Goal: Task Accomplishment & Management: Manage account settings

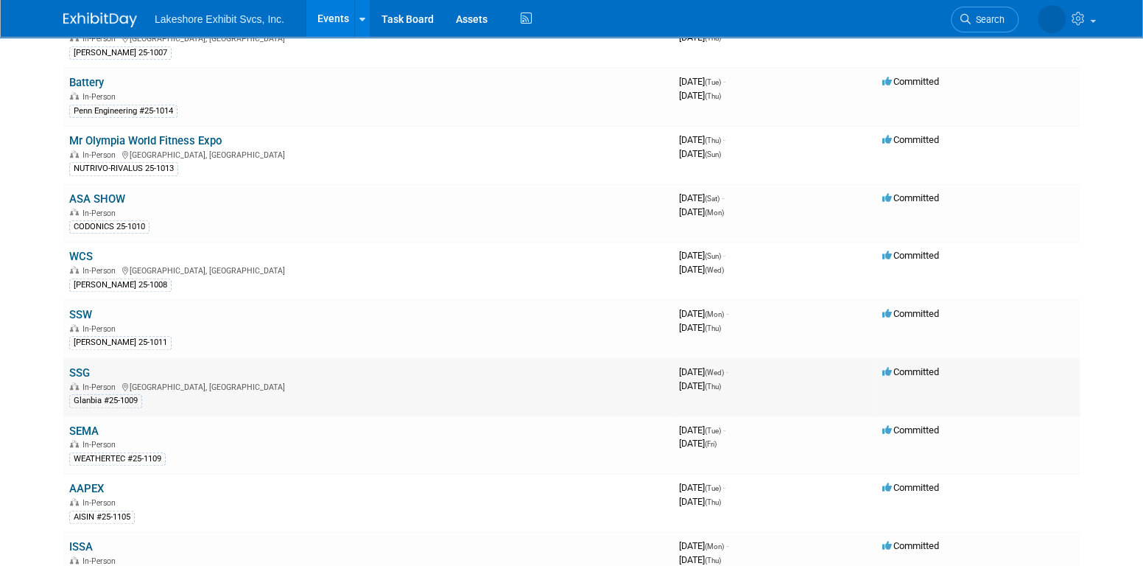
scroll to position [442, 0]
click at [80, 364] on link "SSG" at bounding box center [79, 370] width 21 height 13
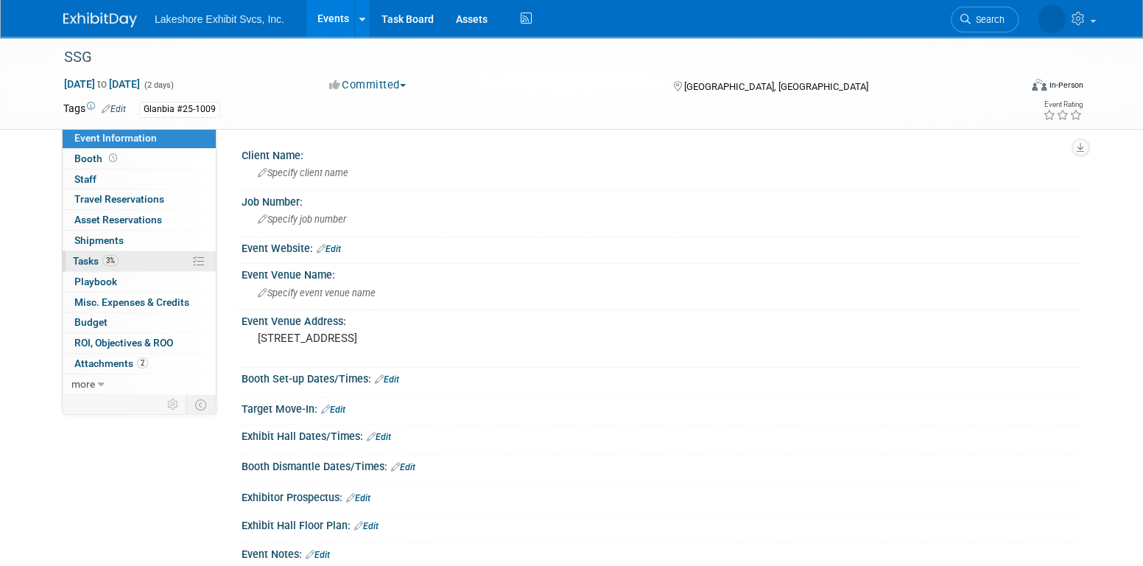
click at [143, 256] on link "3% Tasks 3%" at bounding box center [139, 261] width 153 height 20
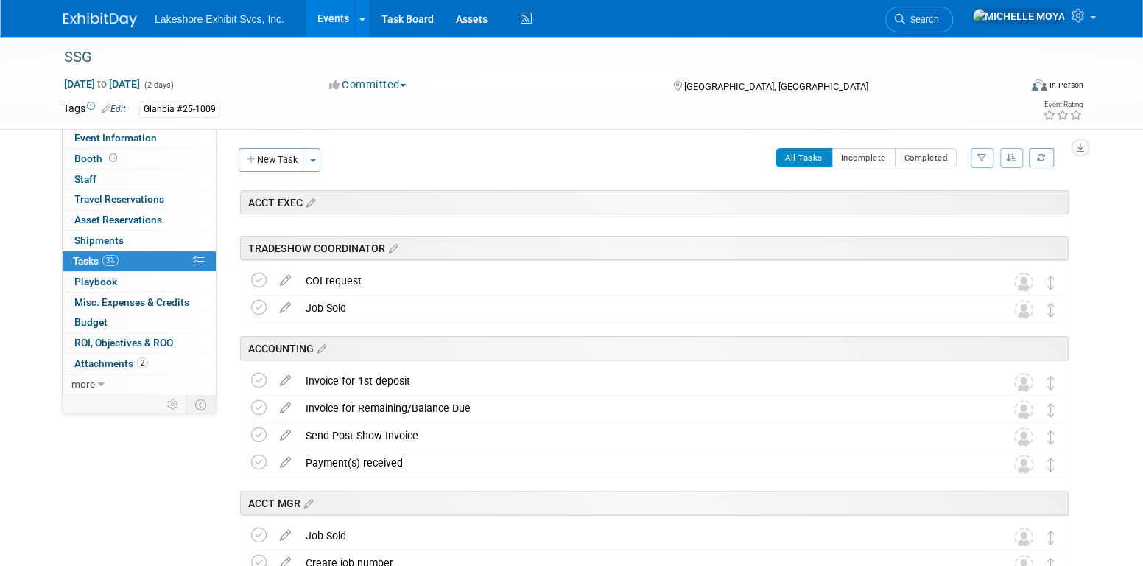
click at [987, 160] on button "button" at bounding box center [982, 158] width 23 height 20
click at [949, 209] on select "-- Select Assignee -- All unassigned tasks Assigned to me Amanda Koss Dave Desa…" at bounding box center [921, 204] width 122 height 21
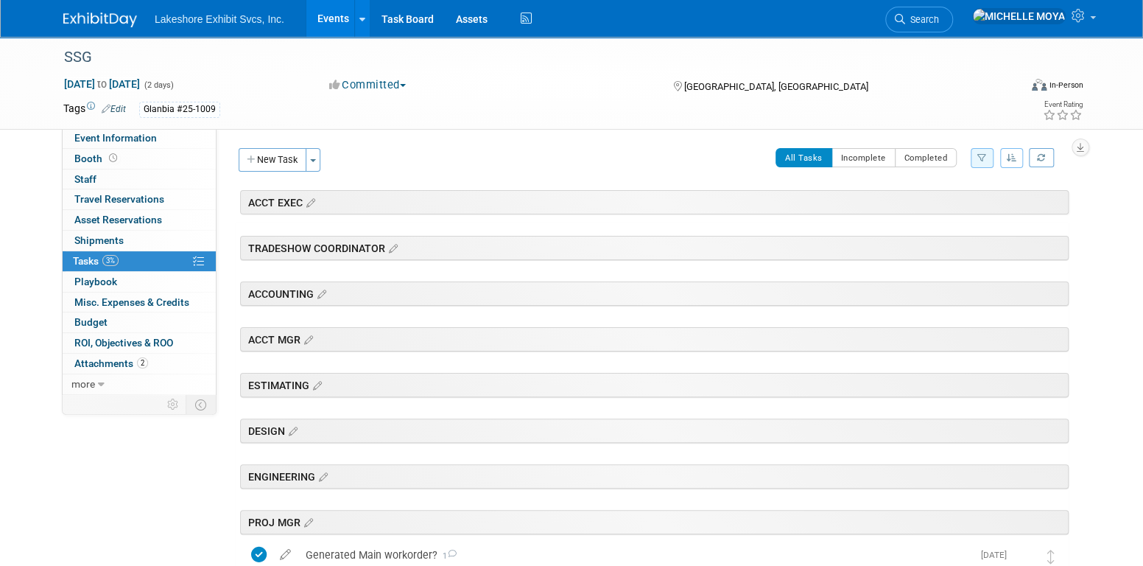
scroll to position [442, 0]
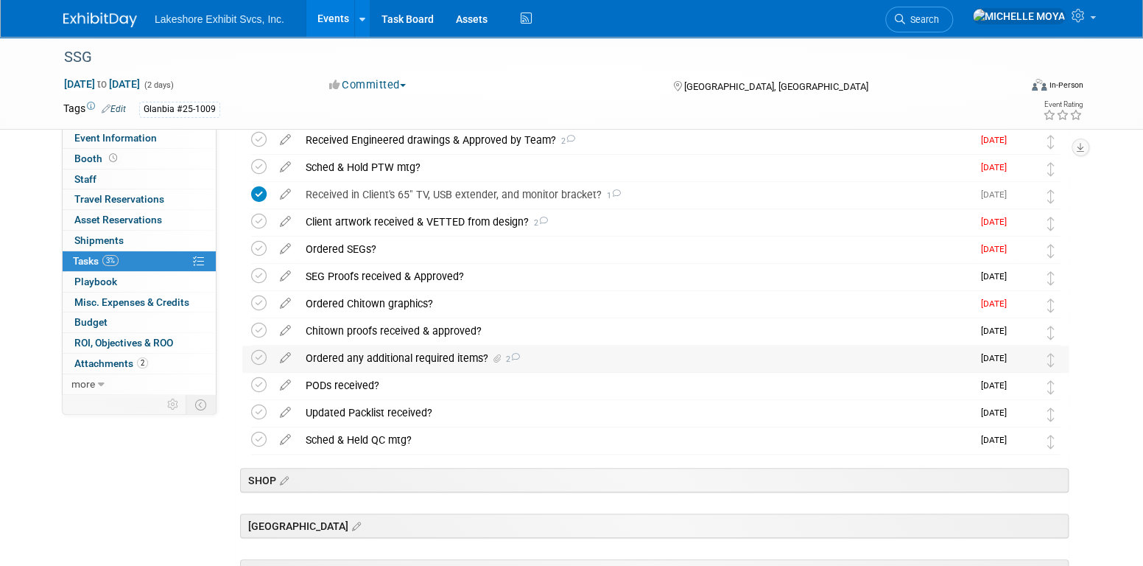
click at [425, 362] on div "Ordered any additional required items? 2" at bounding box center [635, 357] width 674 height 25
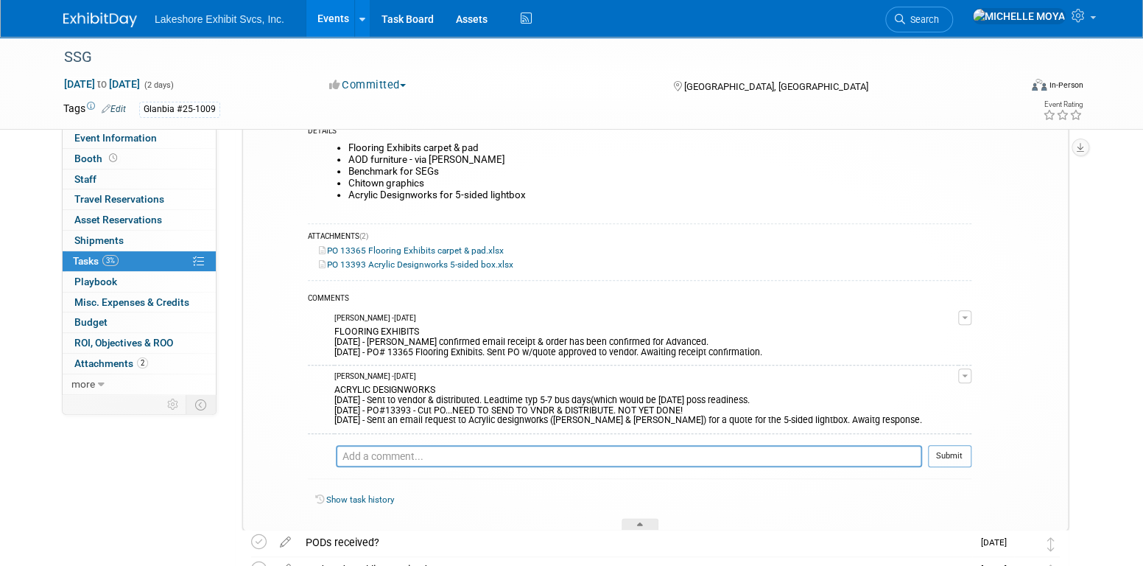
scroll to position [663, 0]
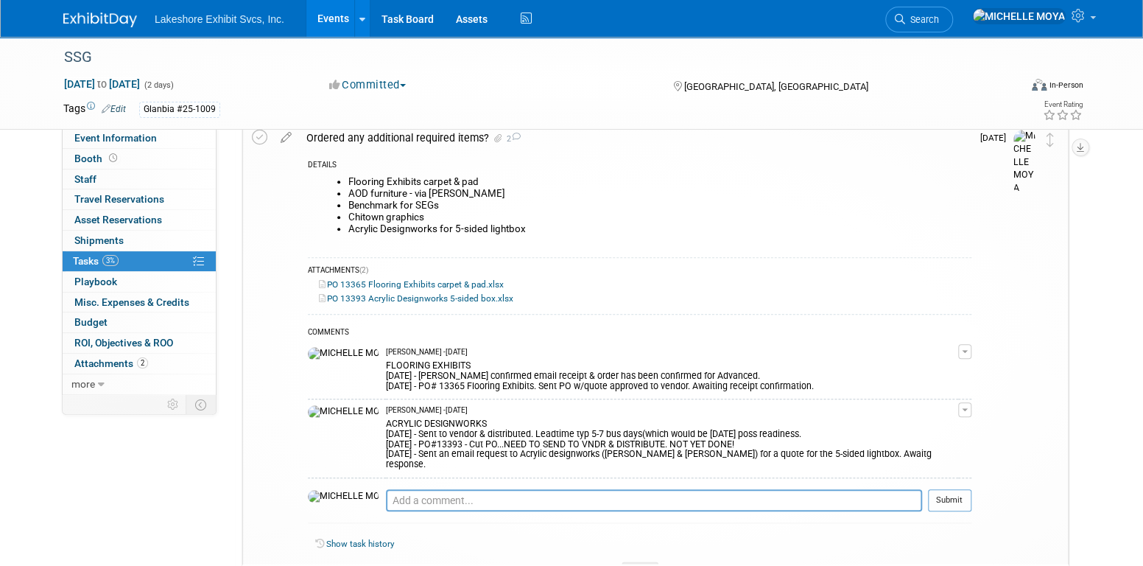
click at [336, 19] on link "Events" at bounding box center [333, 18] width 54 height 37
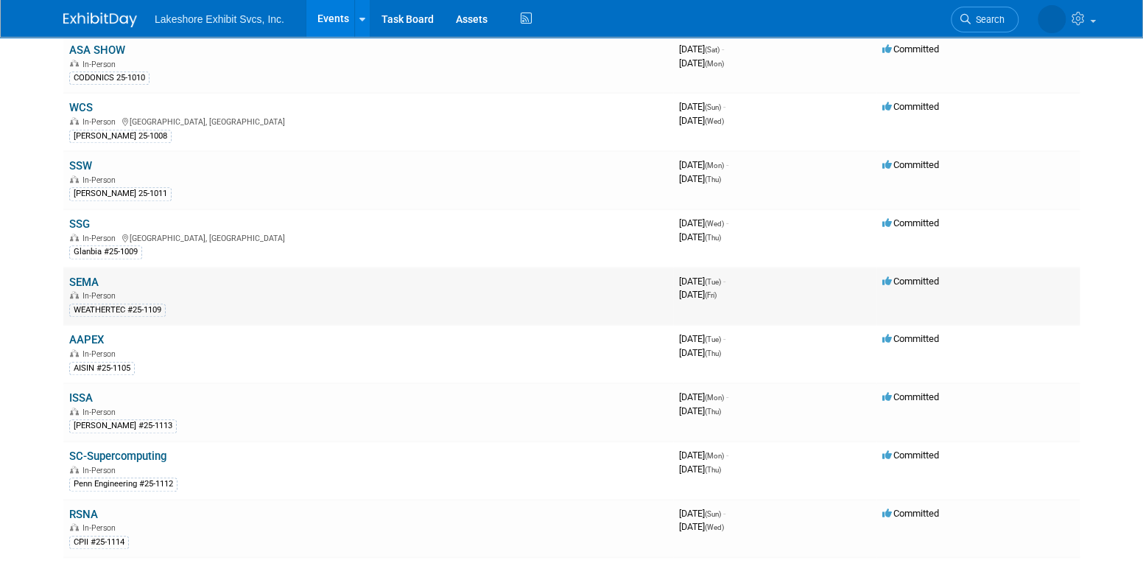
scroll to position [589, 0]
click at [84, 275] on link "SEMA" at bounding box center [83, 281] width 29 height 13
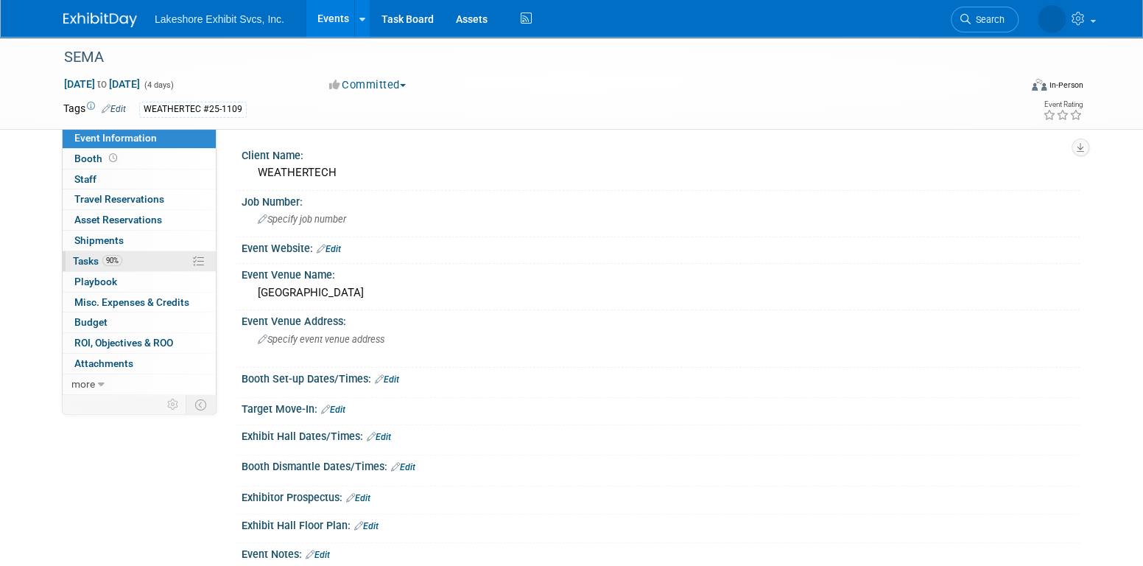
click at [130, 266] on link "90% Tasks 90%" at bounding box center [139, 261] width 153 height 20
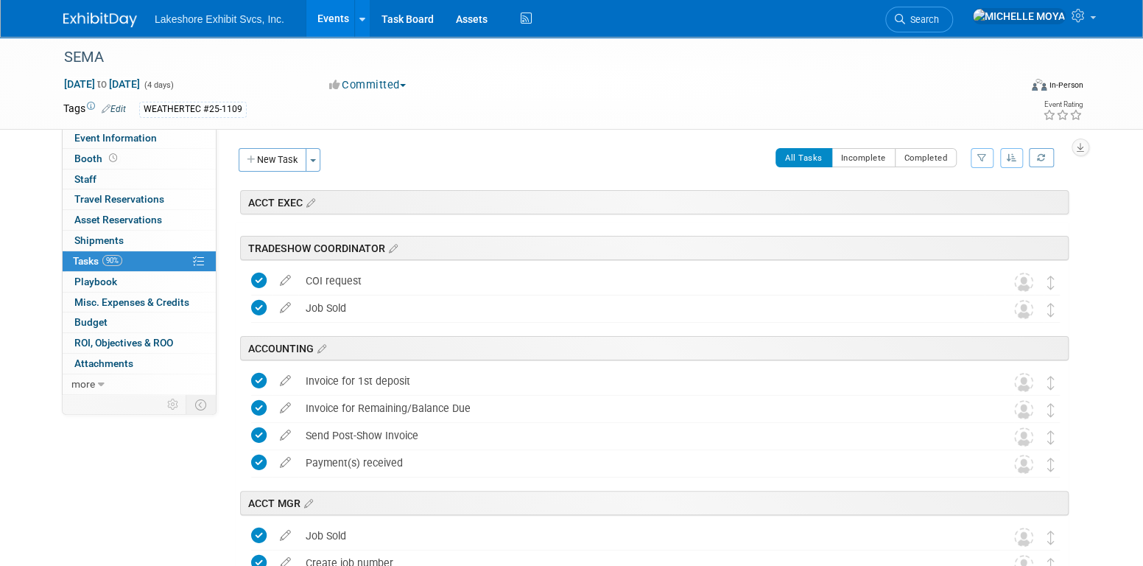
click at [983, 156] on icon "button" at bounding box center [982, 157] width 10 height 9
click at [951, 199] on select "-- Select Assignee -- All unassigned tasks Assigned to me Amanda Koss Dave Desa…" at bounding box center [921, 204] width 122 height 21
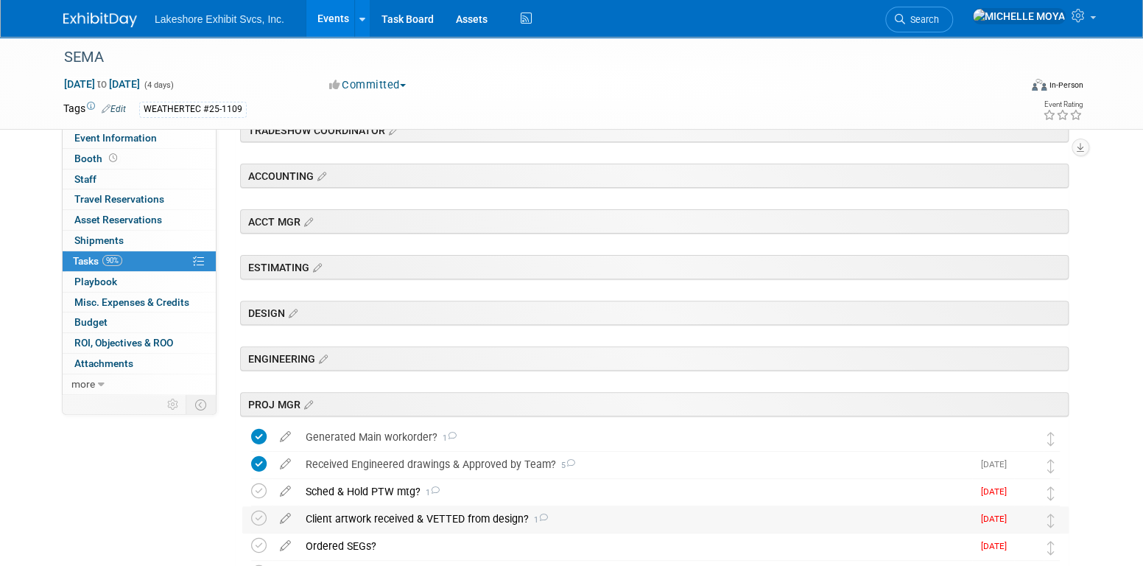
scroll to position [368, 0]
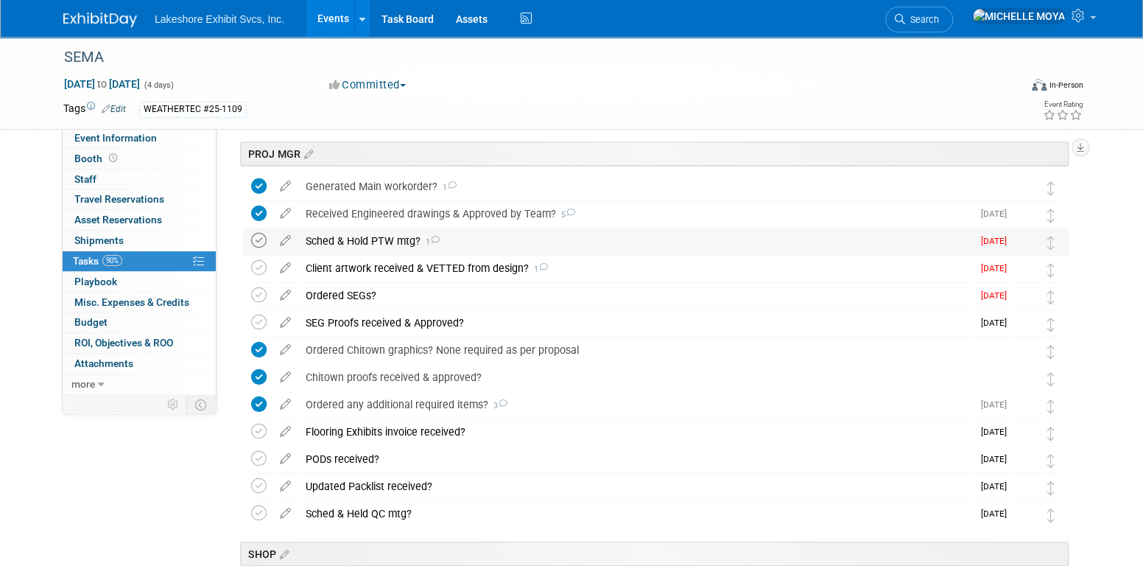
click at [260, 240] on icon at bounding box center [258, 240] width 15 height 15
click at [331, 22] on link "Events" at bounding box center [333, 18] width 54 height 37
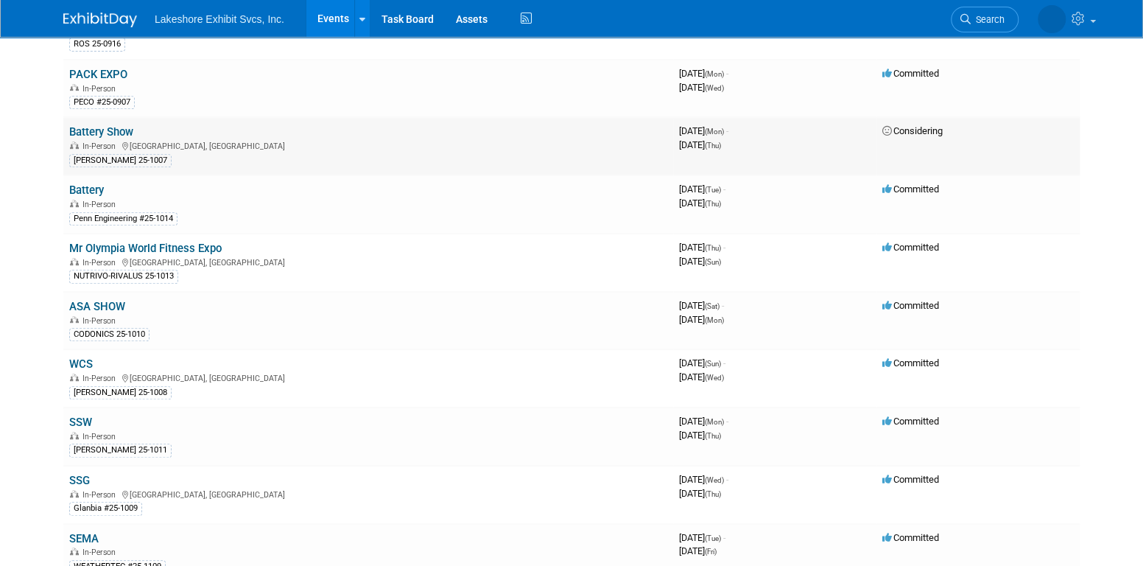
scroll to position [368, 0]
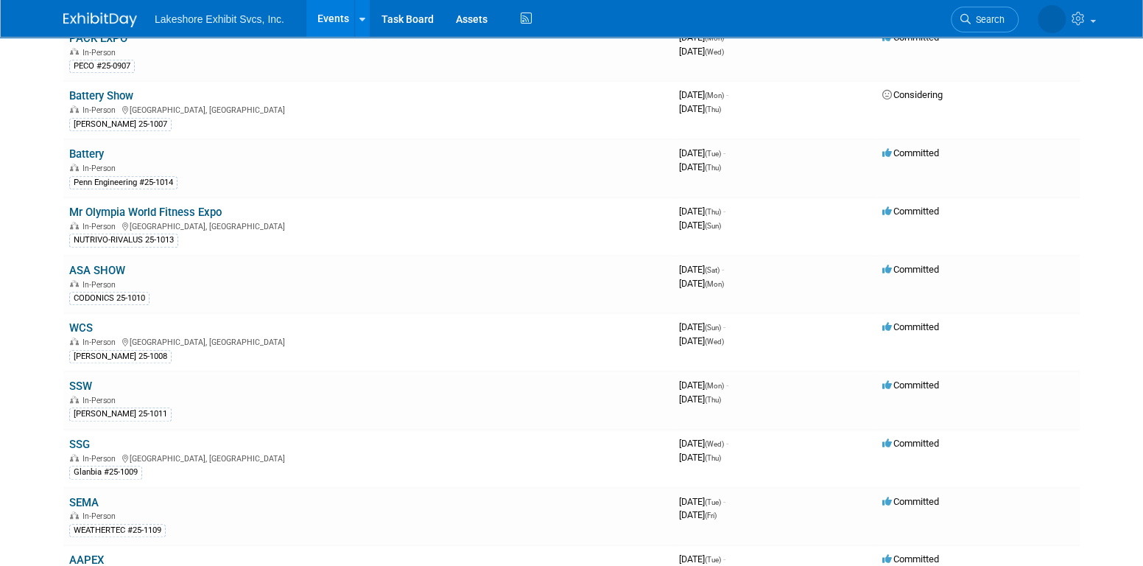
click at [80, 437] on link "SSG" at bounding box center [79, 443] width 21 height 13
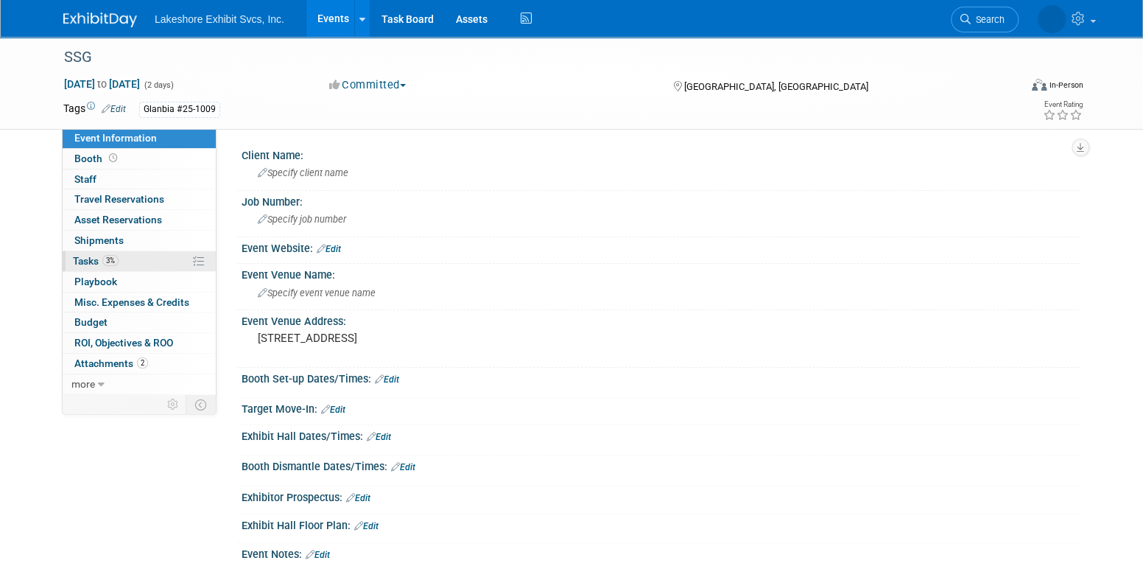
click at [137, 261] on link "3% Tasks 3%" at bounding box center [139, 261] width 153 height 20
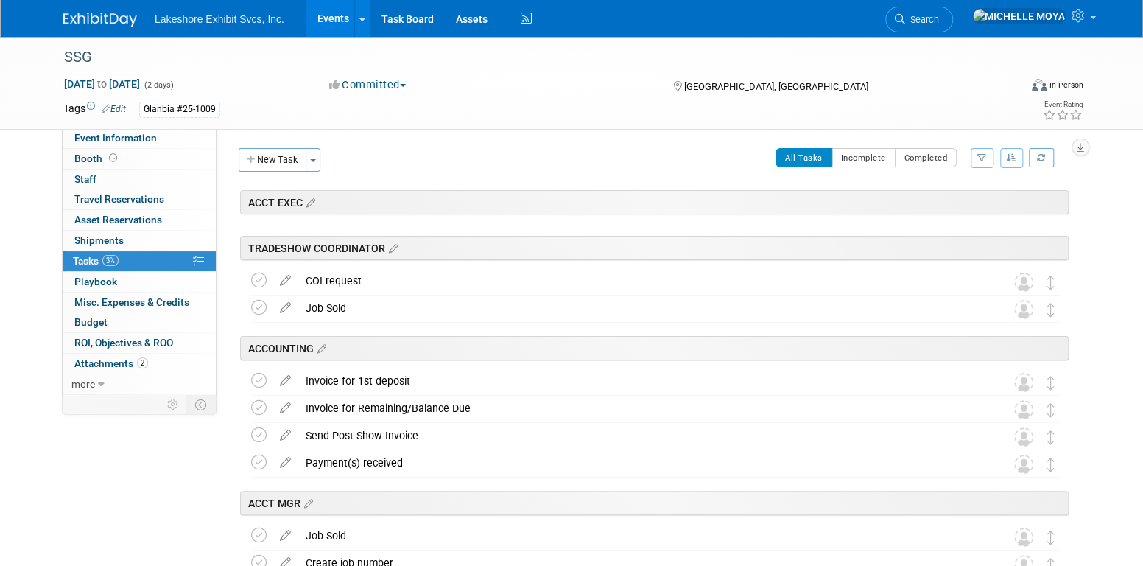
click at [987, 146] on div "Client Name: Specify client name Job Number: Specify job number Event Website: …" at bounding box center [648, 260] width 863 height 264
click at [982, 155] on icon "button" at bounding box center [982, 157] width 10 height 9
click at [951, 198] on select "-- Select Assignee -- All unassigned tasks Assigned to me Amanda Koss Dave Desa…" at bounding box center [921, 204] width 122 height 21
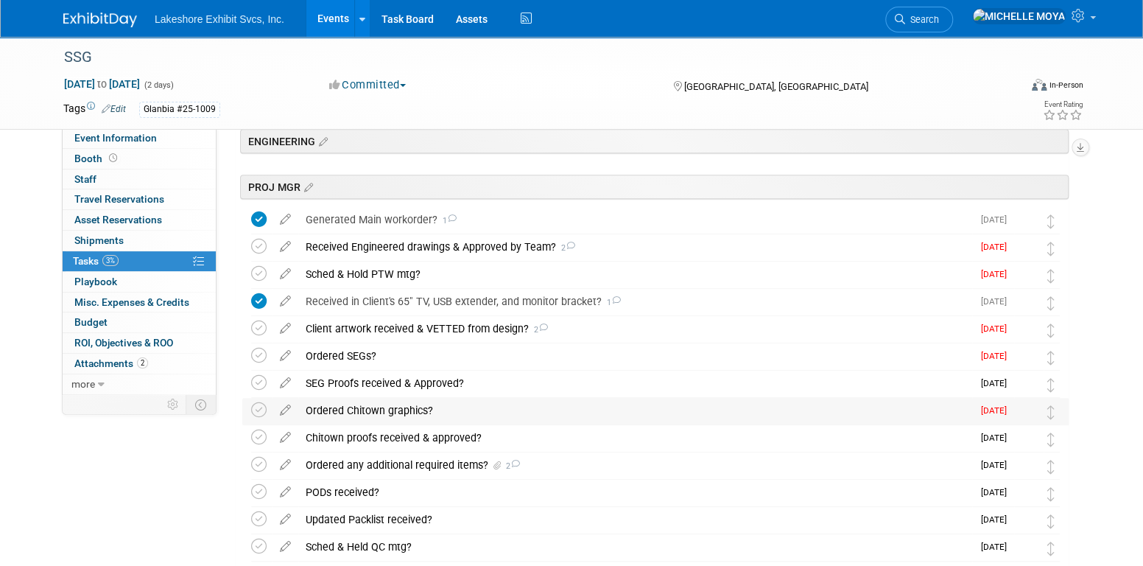
scroll to position [442, 0]
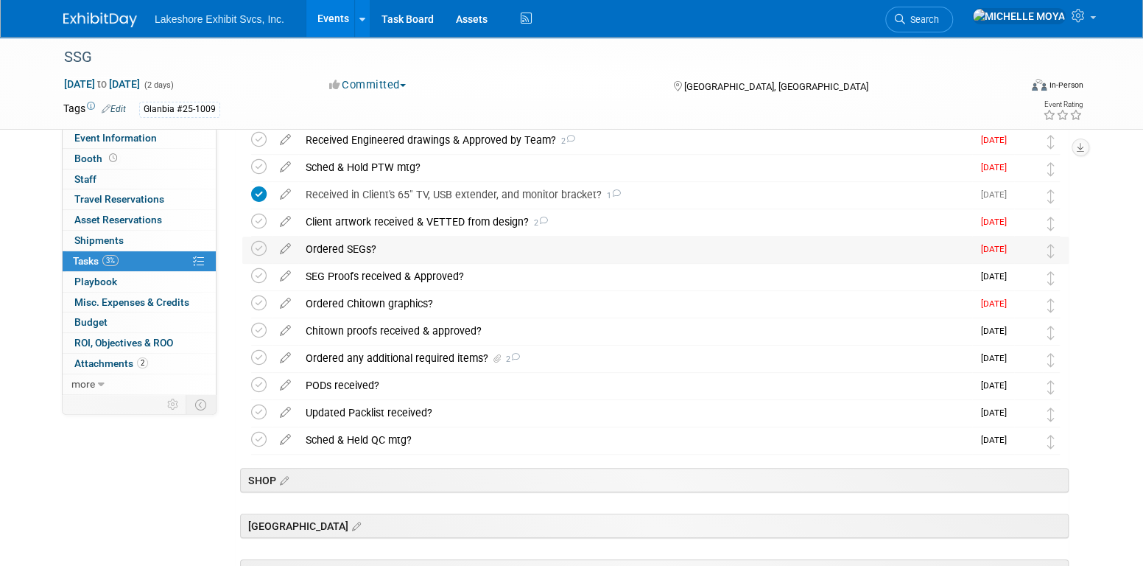
click at [359, 244] on div "Ordered SEGs?" at bounding box center [635, 248] width 674 height 25
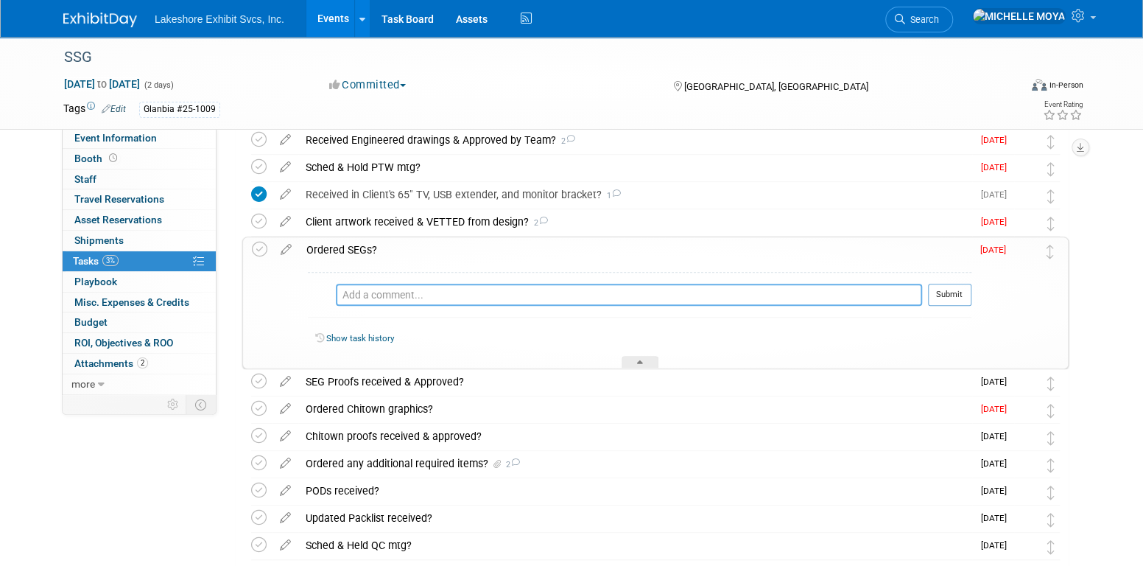
click at [384, 297] on textarea at bounding box center [629, 295] width 586 height 22
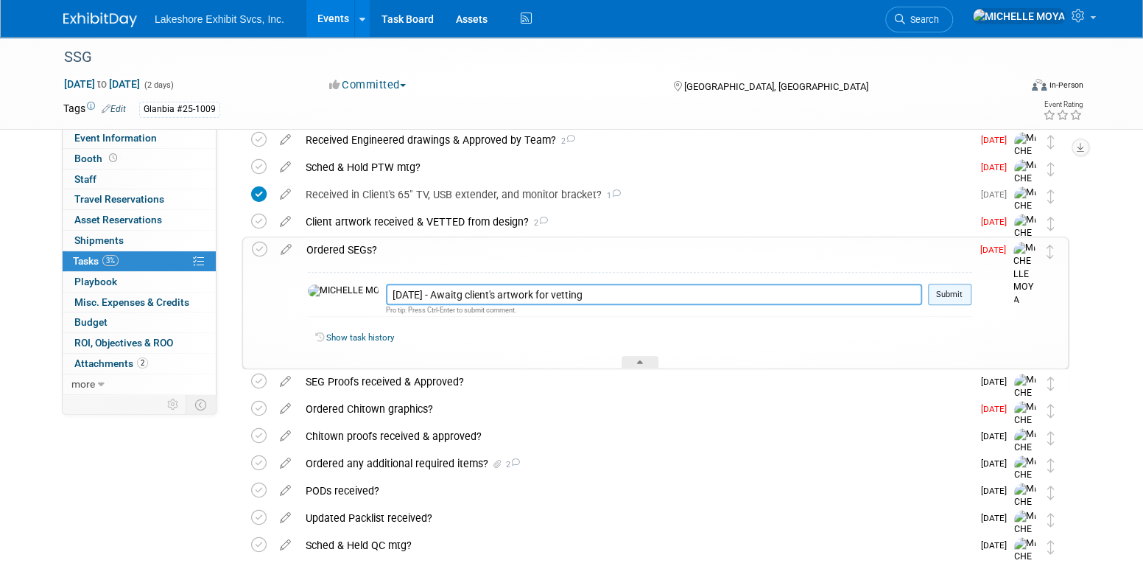
type textarea "8.27.25 - Awaitg client's artwork for vetting"
click at [956, 290] on button "Submit" at bounding box center [949, 295] width 43 height 22
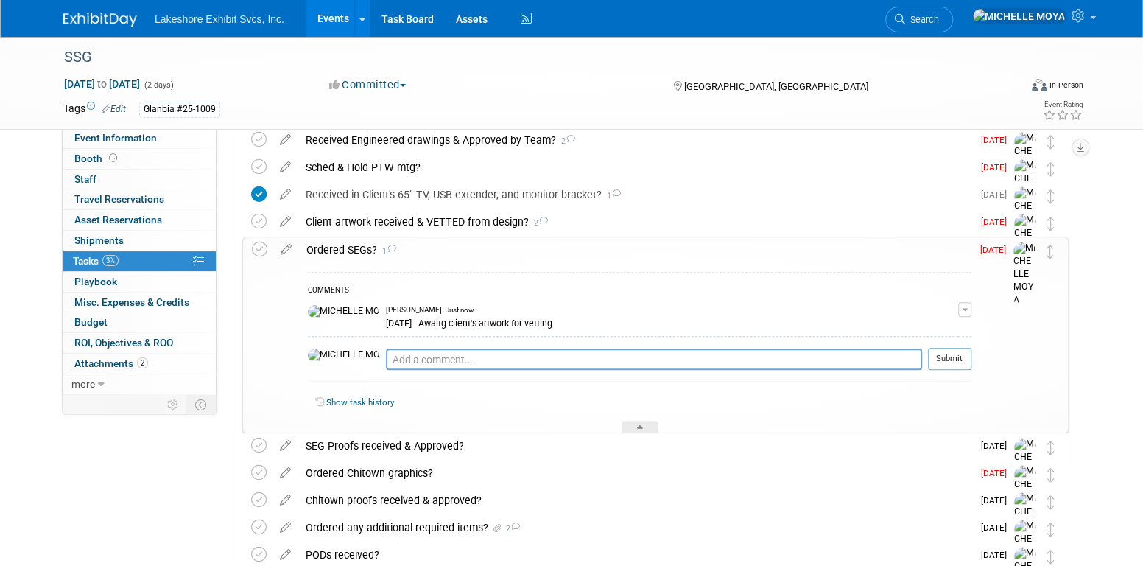
click at [338, 23] on link "Events" at bounding box center [333, 18] width 54 height 37
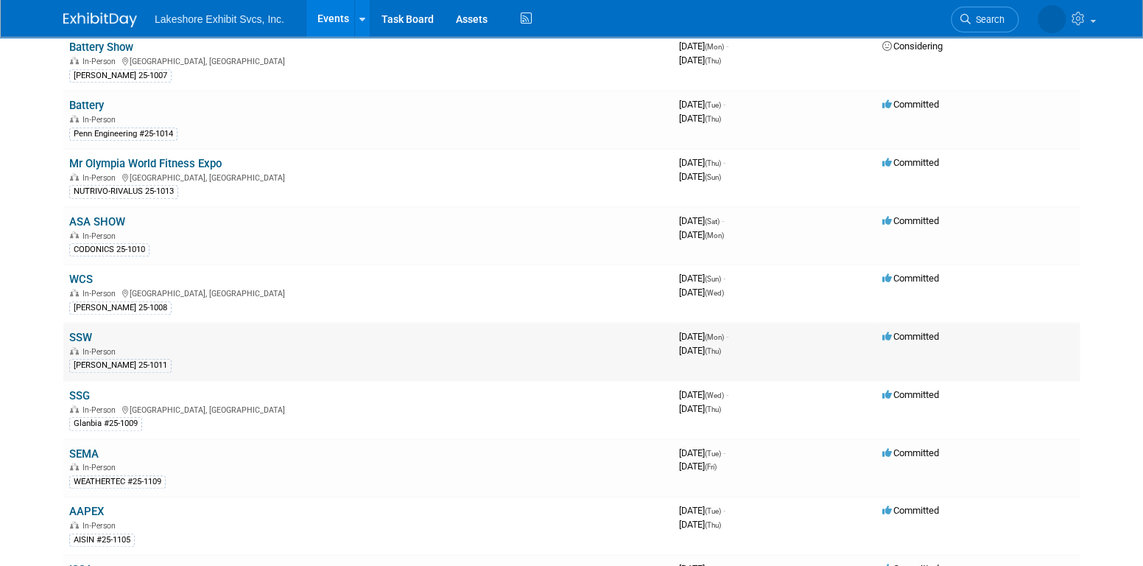
scroll to position [295, 0]
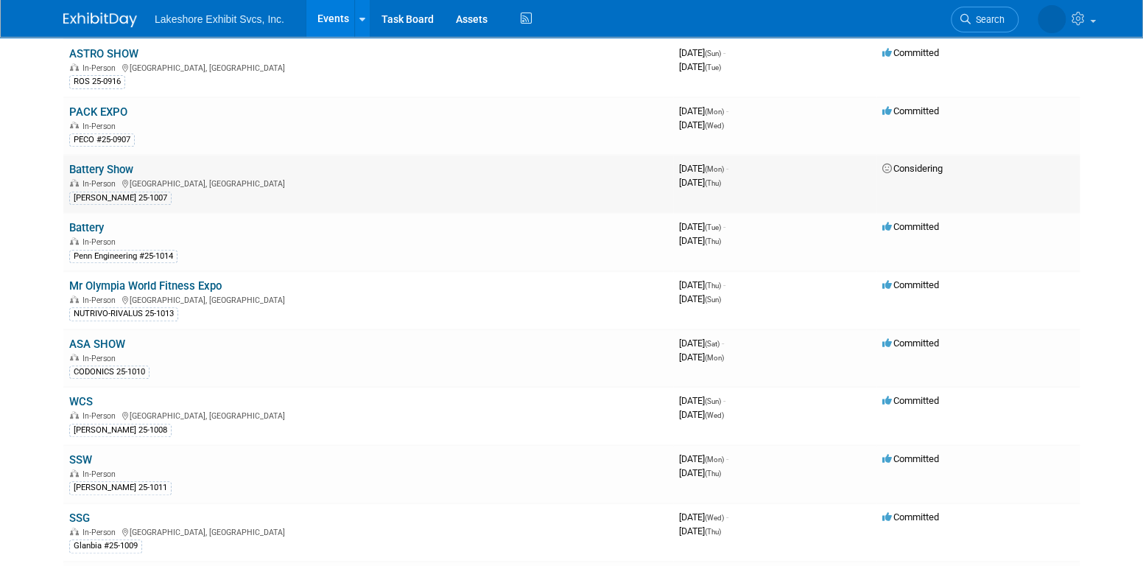
click at [105, 168] on link "Battery Show" at bounding box center [101, 169] width 64 height 13
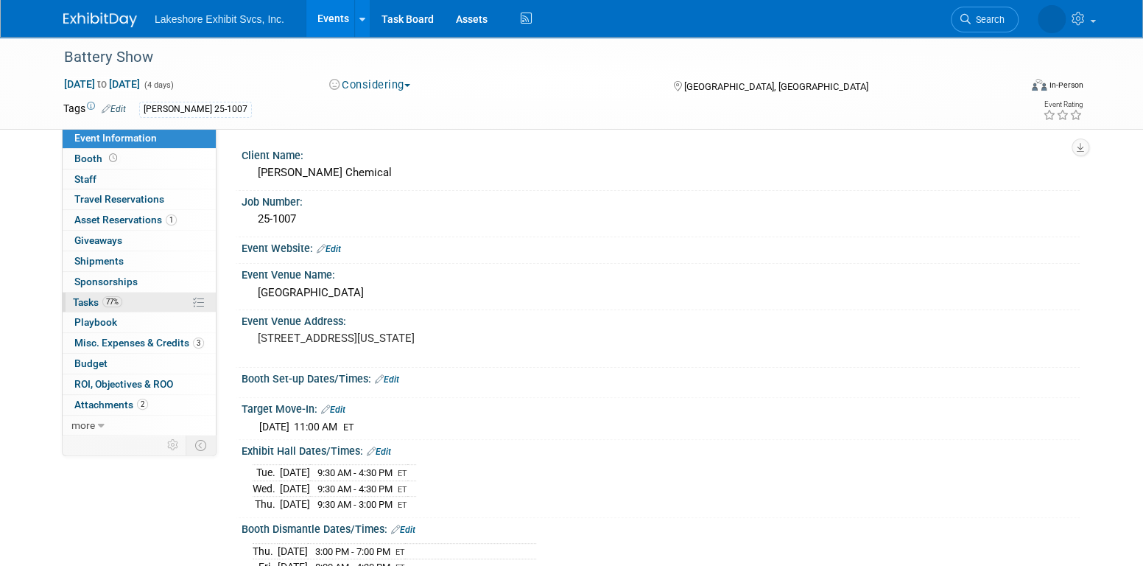
click at [143, 299] on link "77% Tasks 77%" at bounding box center [139, 302] width 153 height 20
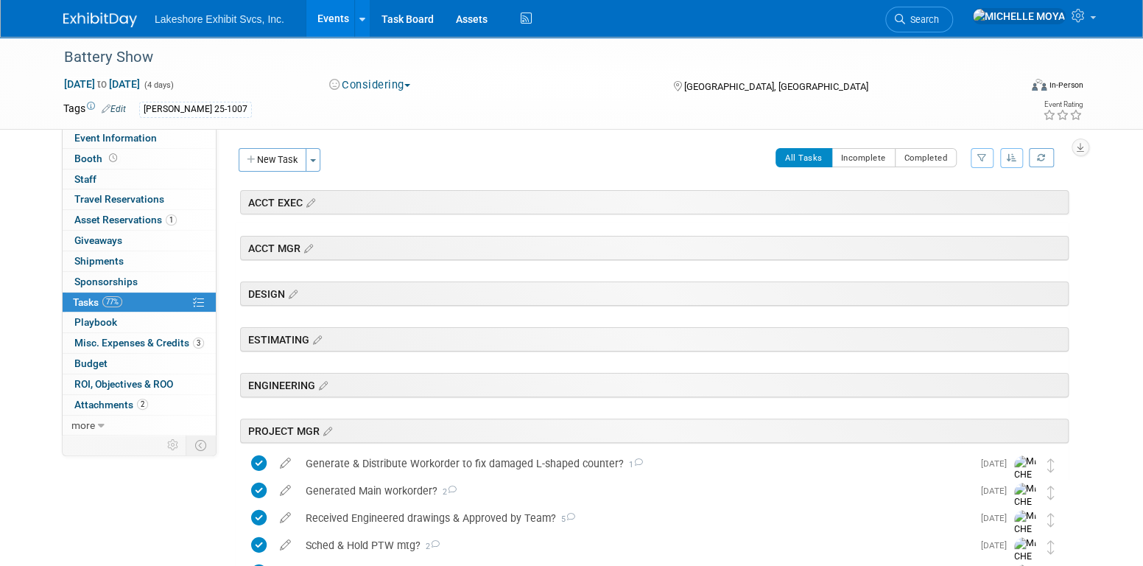
click at [982, 159] on icon "button" at bounding box center [982, 157] width 10 height 9
click at [957, 205] on select "-- Select Assignee -- All unassigned tasks Assigned to me Amanda Koss Dave Desa…" at bounding box center [921, 204] width 122 height 21
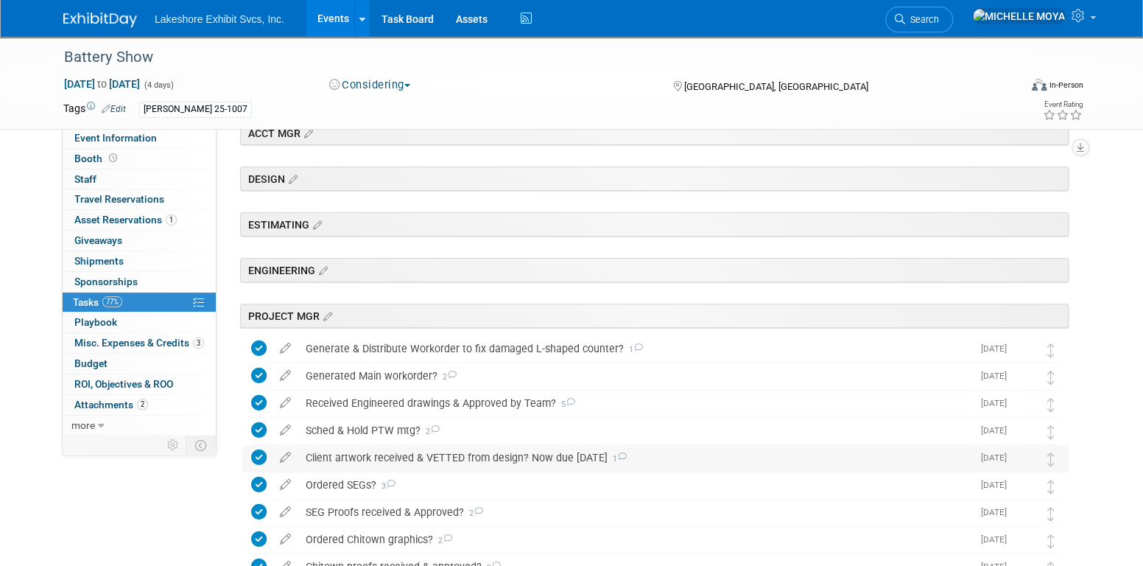
scroll to position [295, 0]
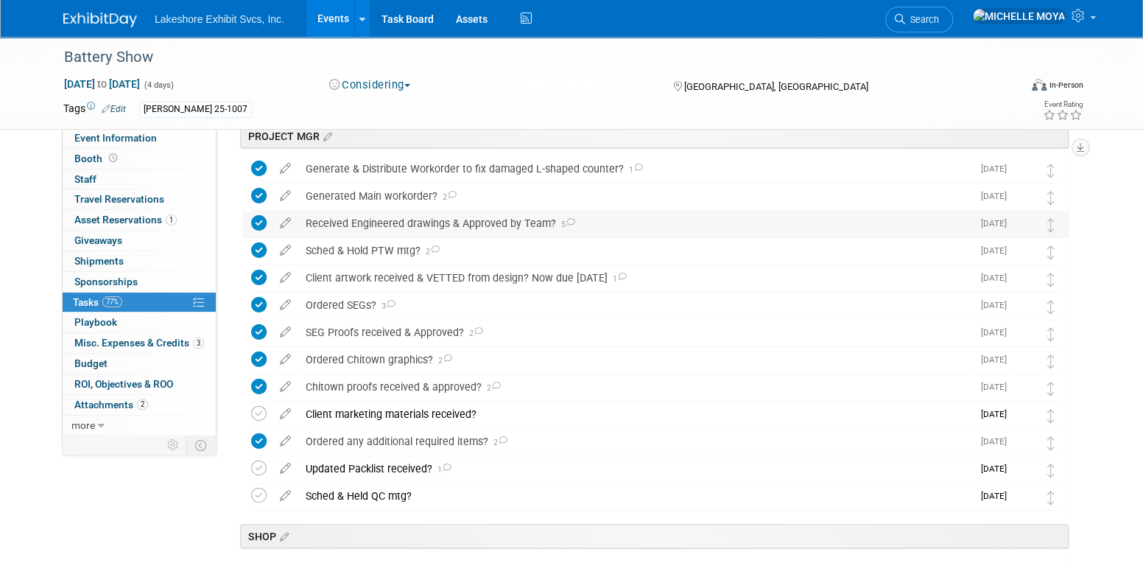
click at [475, 226] on div "Received Engineered drawings & Approved by Team? 5" at bounding box center [635, 223] width 674 height 25
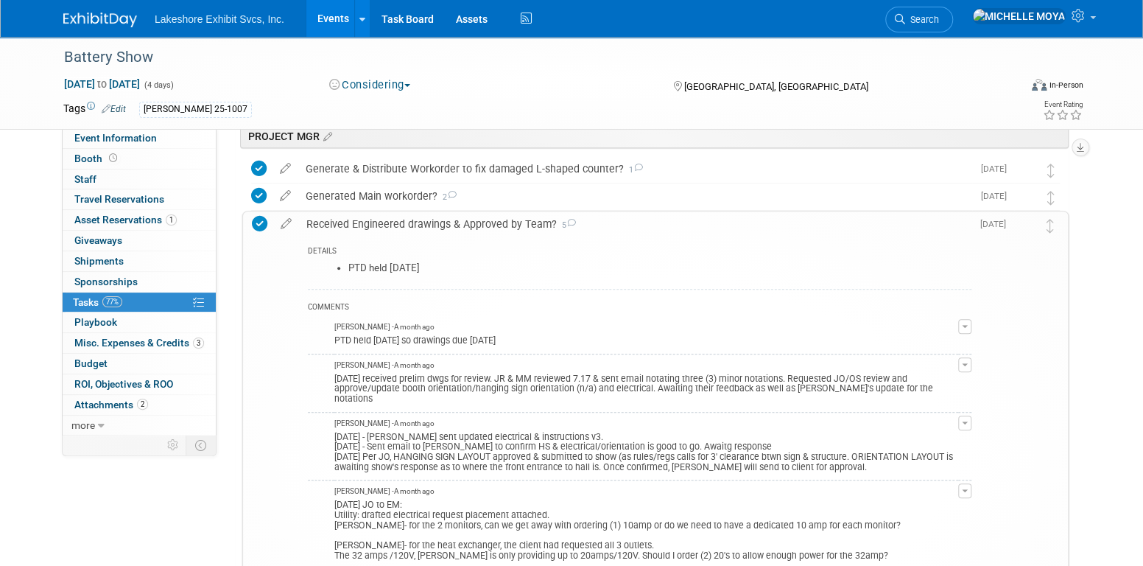
click at [475, 226] on div "Received Engineered drawings & Approved by Team? 5" at bounding box center [635, 223] width 672 height 25
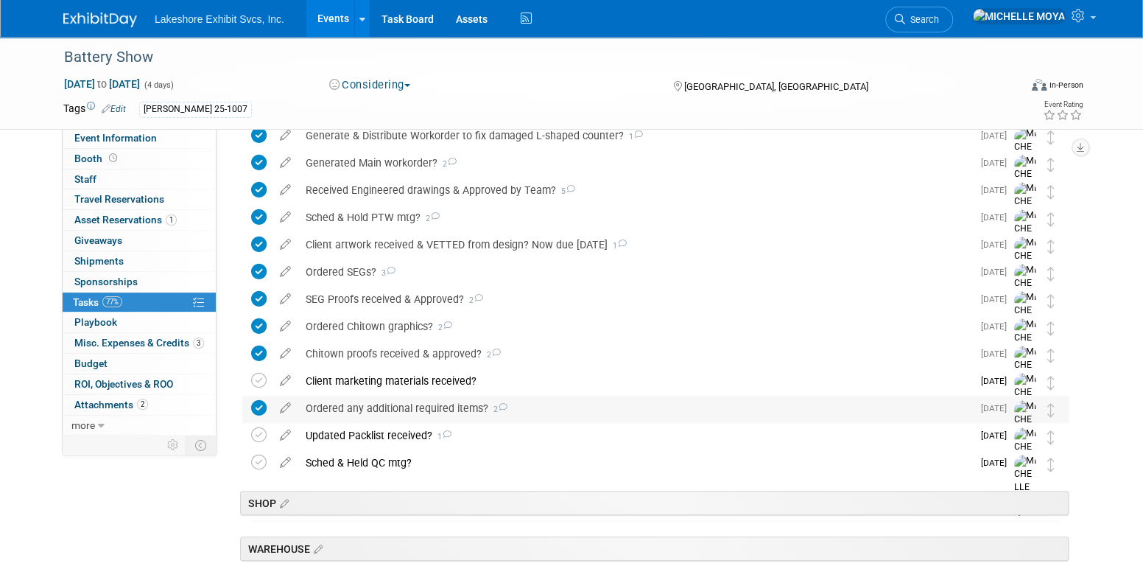
scroll to position [244, 0]
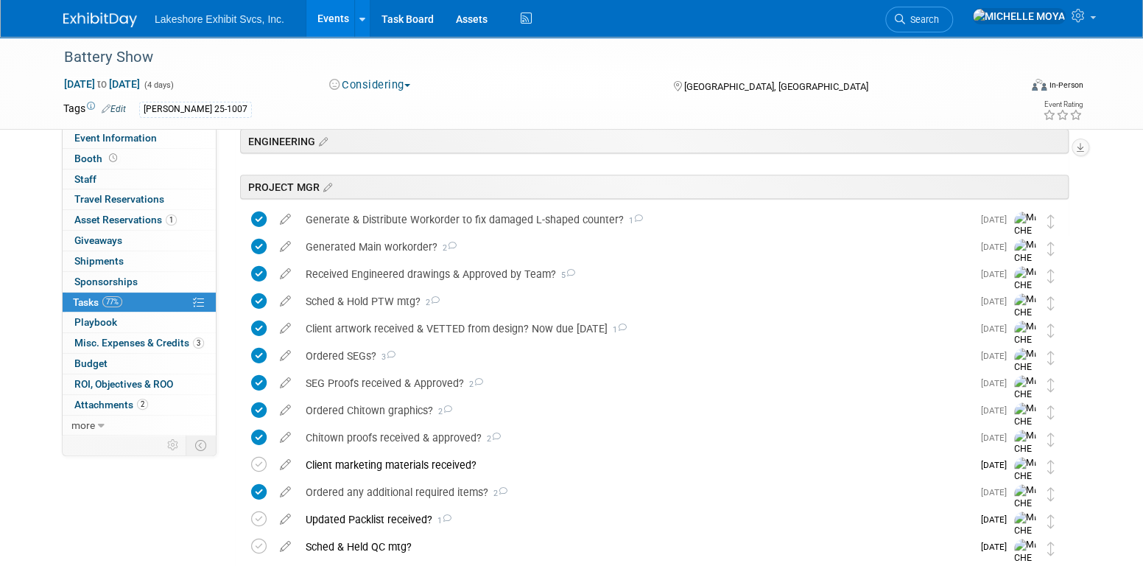
click at [328, 13] on link "Events" at bounding box center [333, 18] width 54 height 37
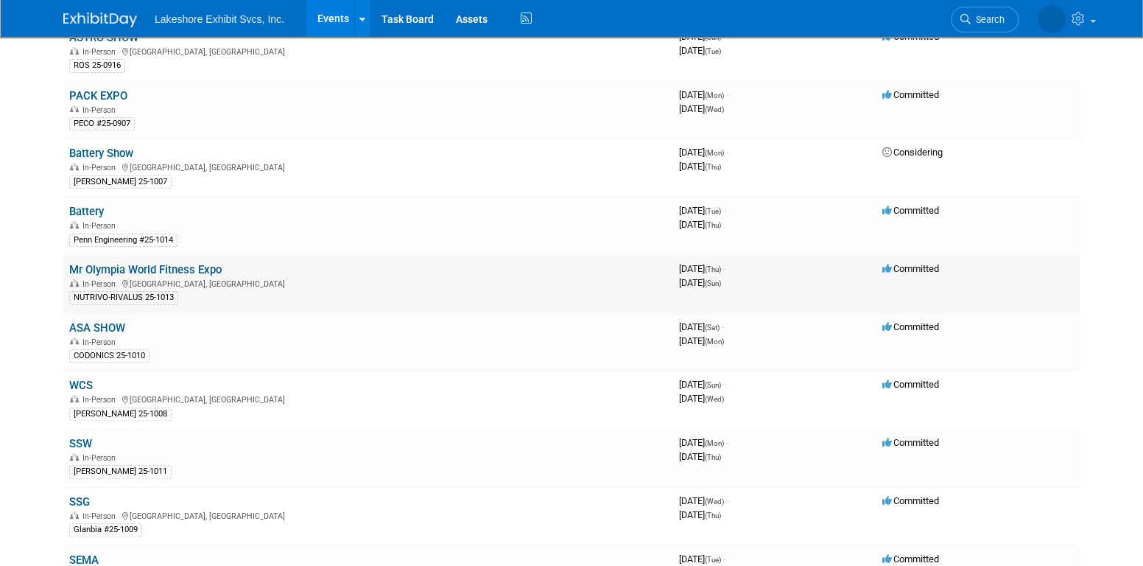
scroll to position [368, 0]
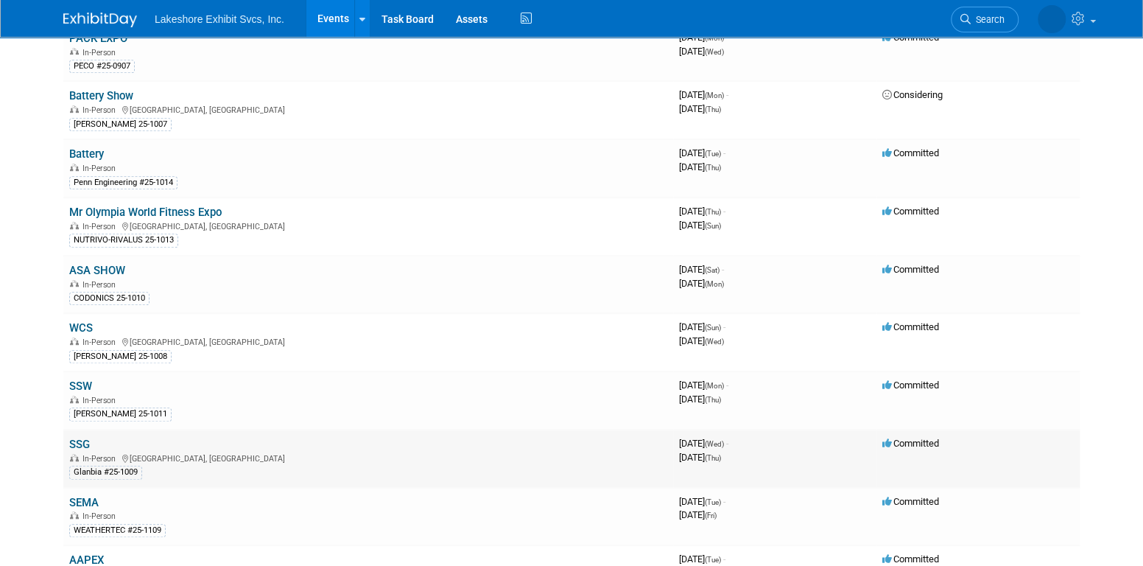
click at [80, 437] on link "SSG" at bounding box center [79, 443] width 21 height 13
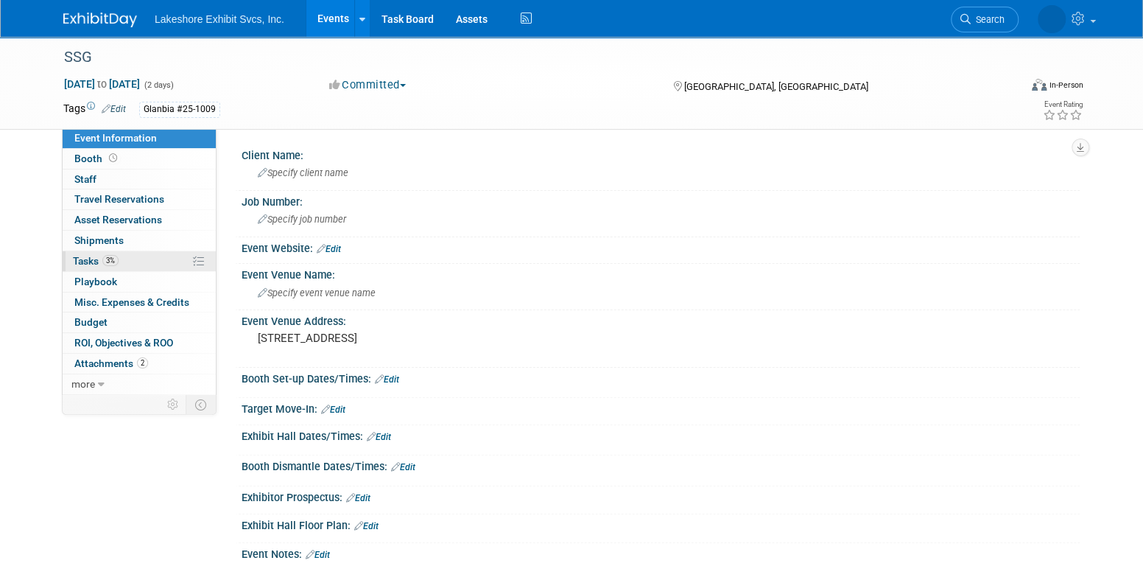
click at [153, 260] on link "3% Tasks 3%" at bounding box center [139, 261] width 153 height 20
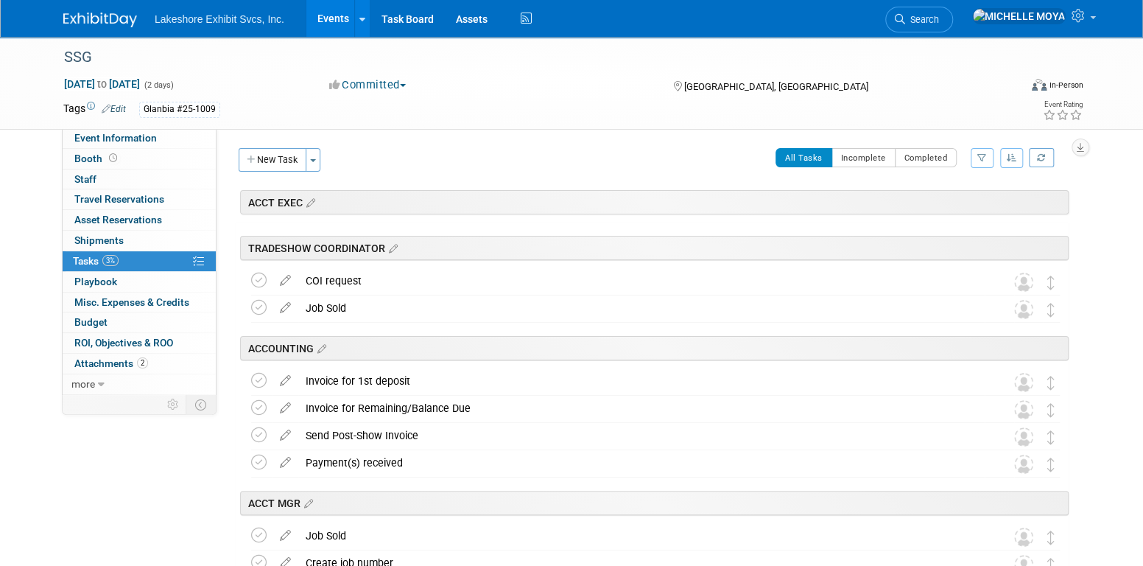
click at [979, 159] on icon "button" at bounding box center [982, 157] width 10 height 9
click at [951, 212] on select "-- Select Assignee -- All unassigned tasks Assigned to me Amanda Koss Dave Desa…" at bounding box center [921, 204] width 122 height 21
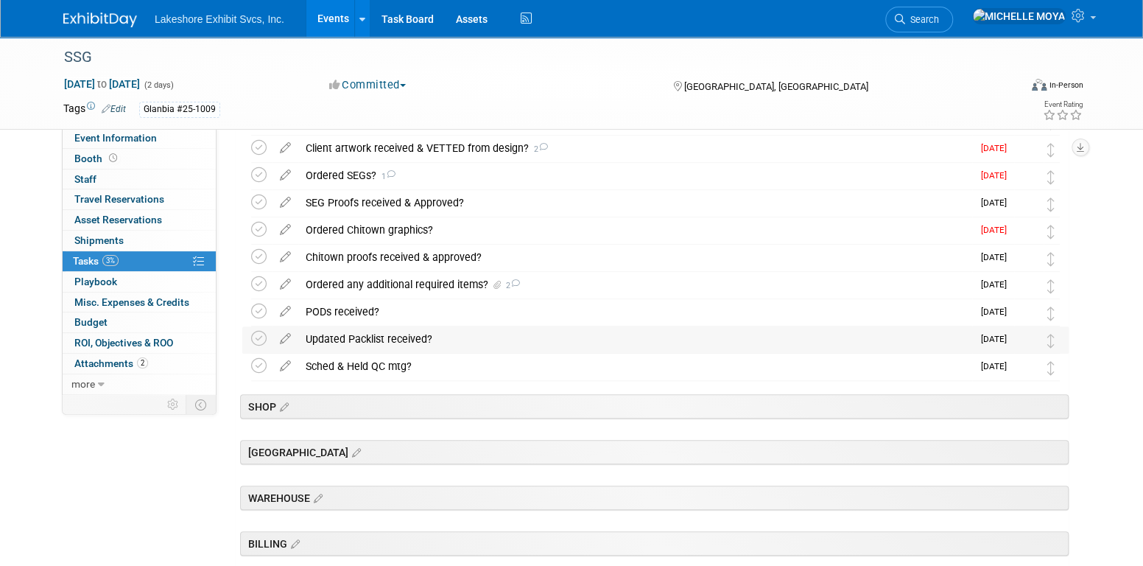
scroll to position [442, 0]
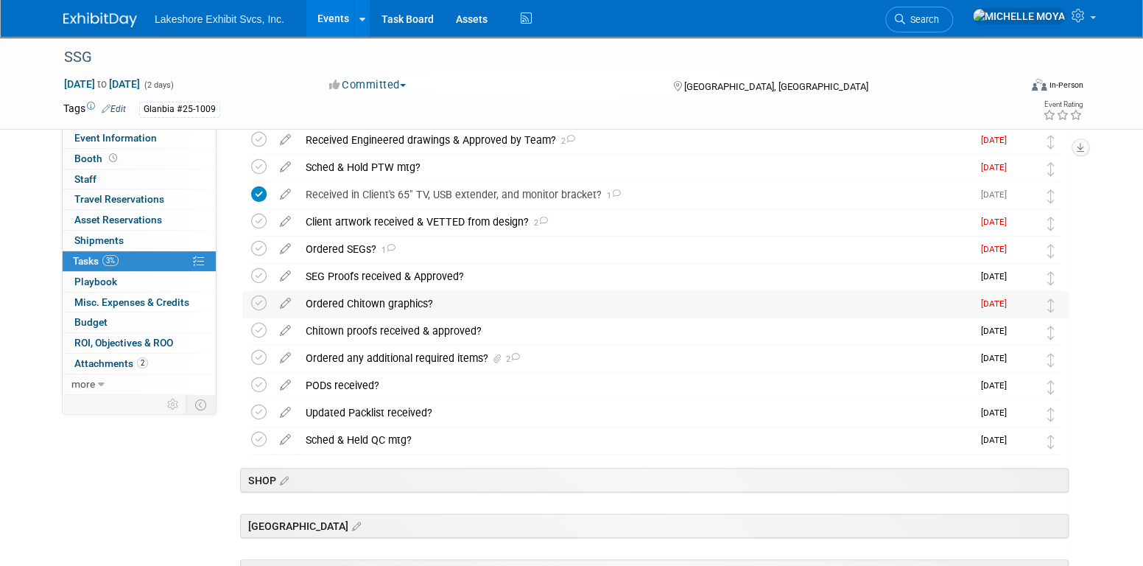
click at [391, 301] on div "Ordered Chitown graphics?" at bounding box center [635, 303] width 674 height 25
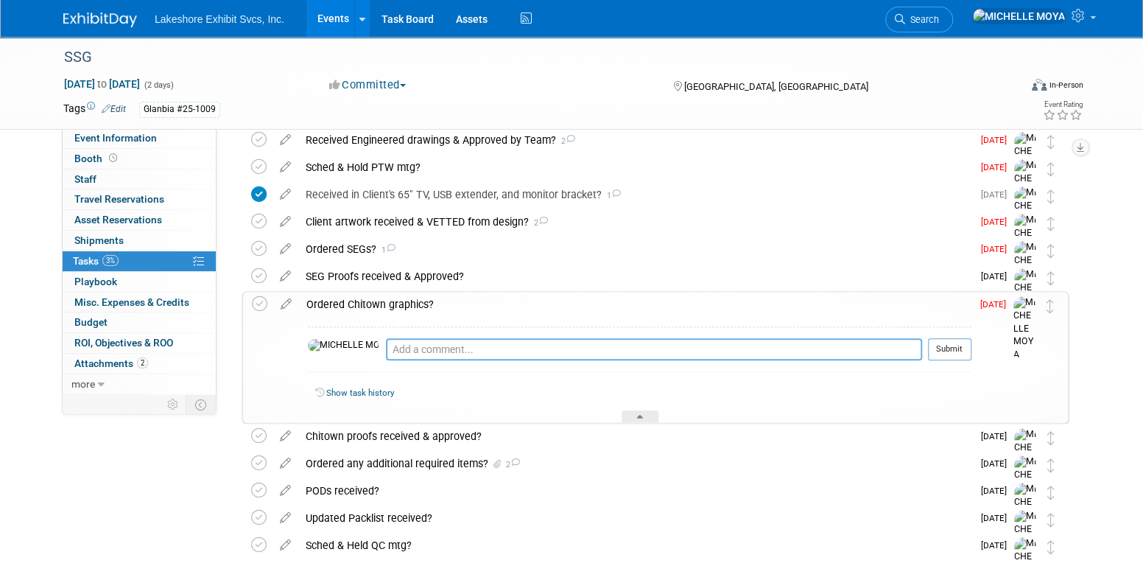
click at [392, 347] on textarea at bounding box center [654, 349] width 536 height 22
click at [425, 346] on textarea "8.27.25 - Awaiting artwork" at bounding box center [654, 348] width 536 height 21
type textarea "[DATE] - Awaiting client's artwork"
click at [951, 344] on button "Submit" at bounding box center [949, 349] width 43 height 22
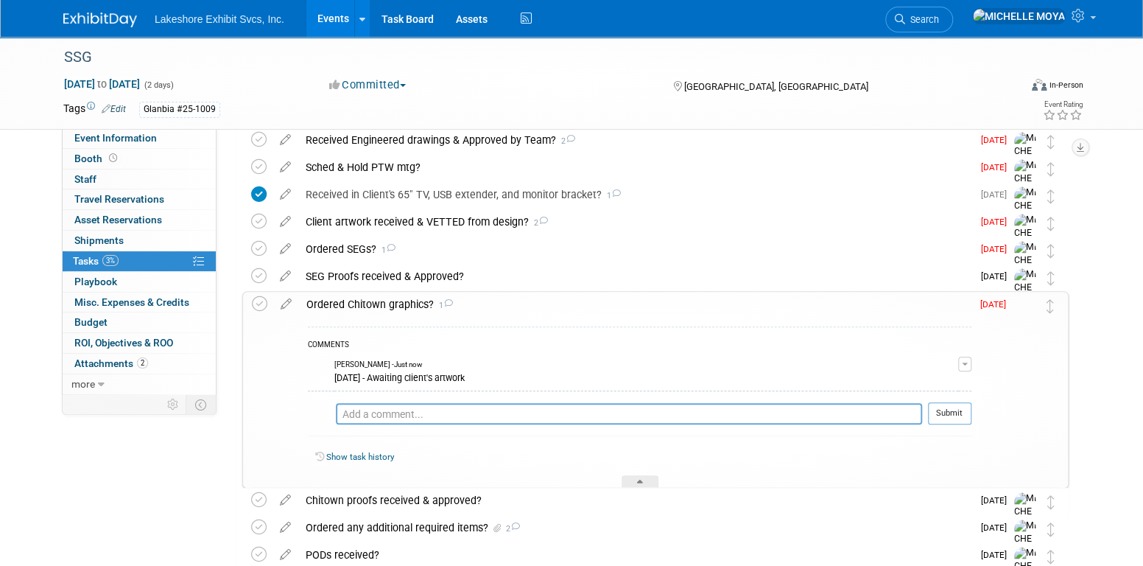
click at [403, 302] on div "Ordered Chitown graphics? 1" at bounding box center [635, 304] width 672 height 25
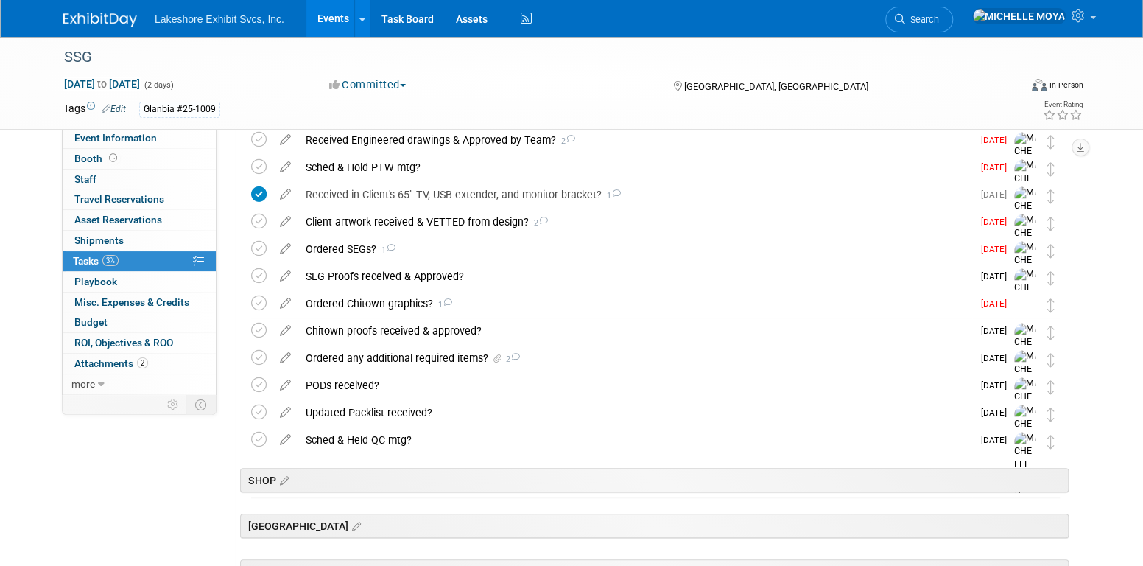
click at [328, 17] on link "Events" at bounding box center [333, 18] width 54 height 37
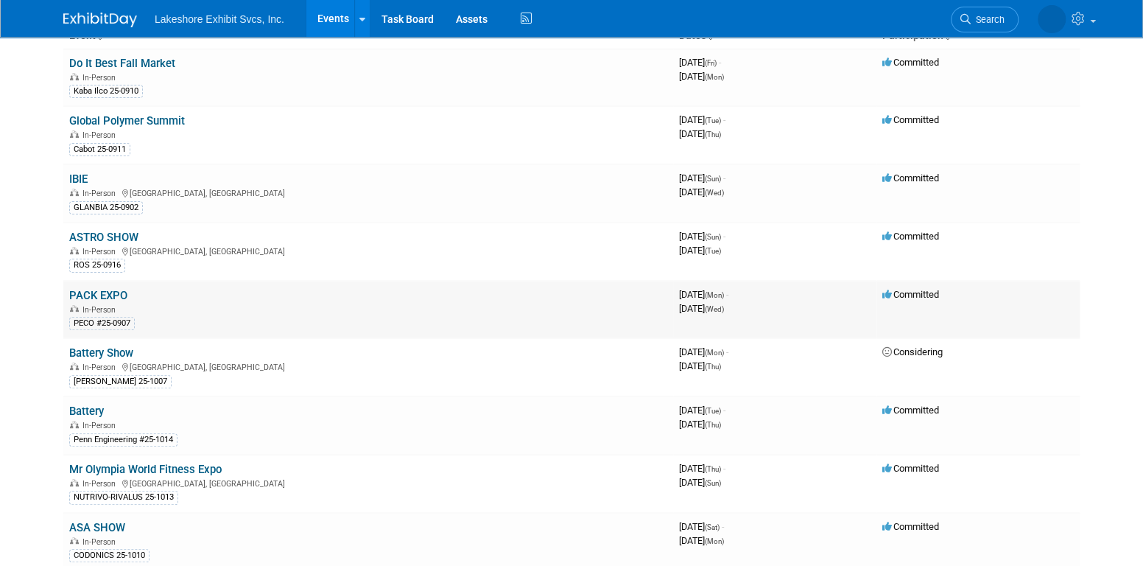
scroll to position [147, 0]
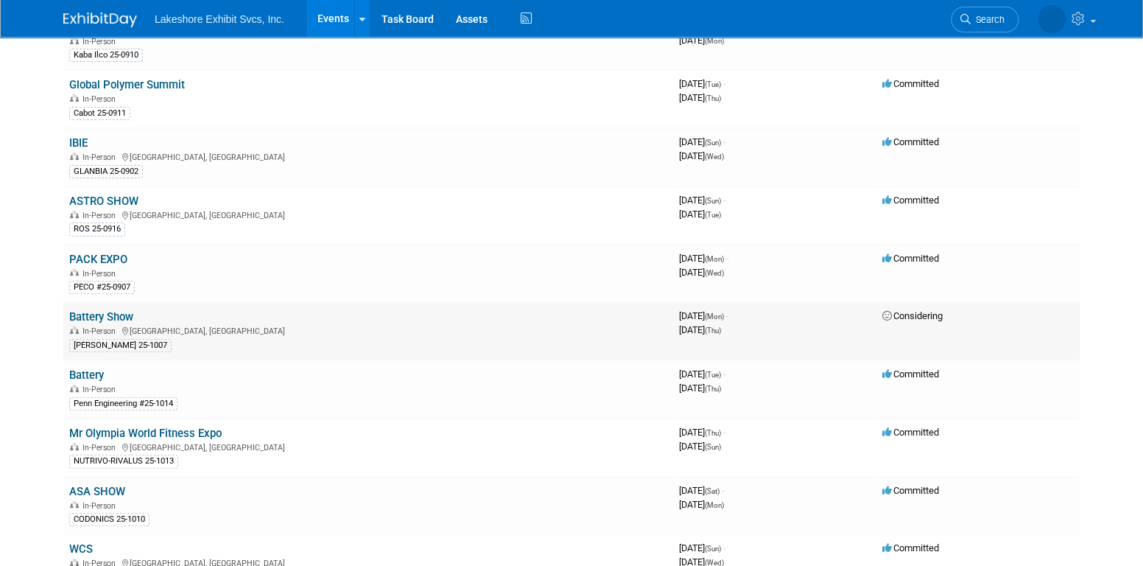
click at [113, 318] on link "Battery Show" at bounding box center [101, 316] width 64 height 13
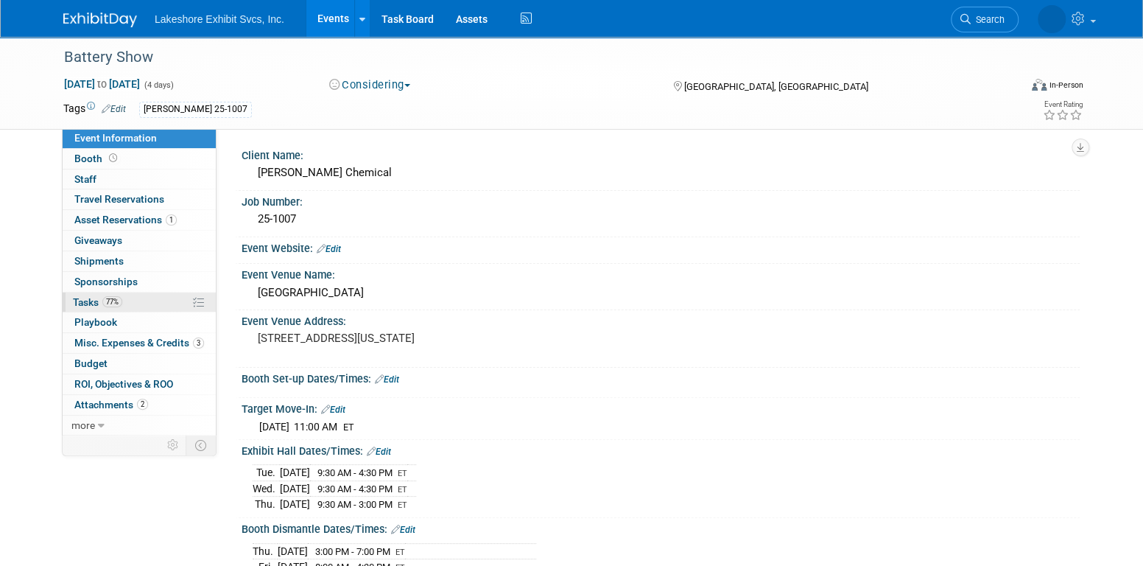
click at [141, 292] on link "77% Tasks 77%" at bounding box center [139, 302] width 153 height 20
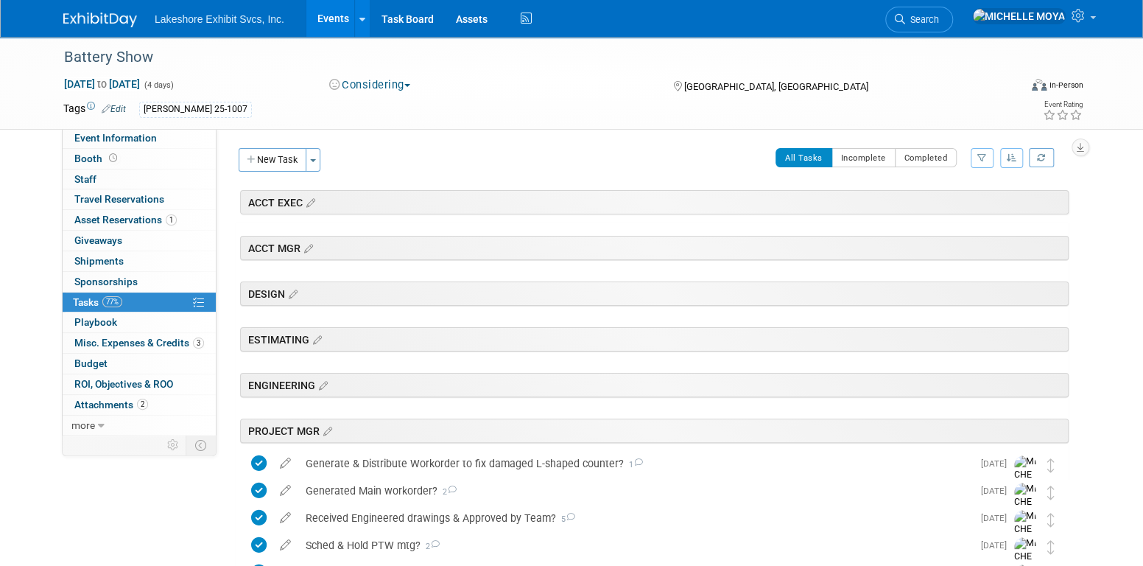
click at [990, 151] on button "button" at bounding box center [982, 158] width 23 height 20
click at [965, 200] on select "-- Select Assignee -- All unassigned tasks Assigned to me [PERSON_NAME] [PERSON…" at bounding box center [921, 204] width 122 height 21
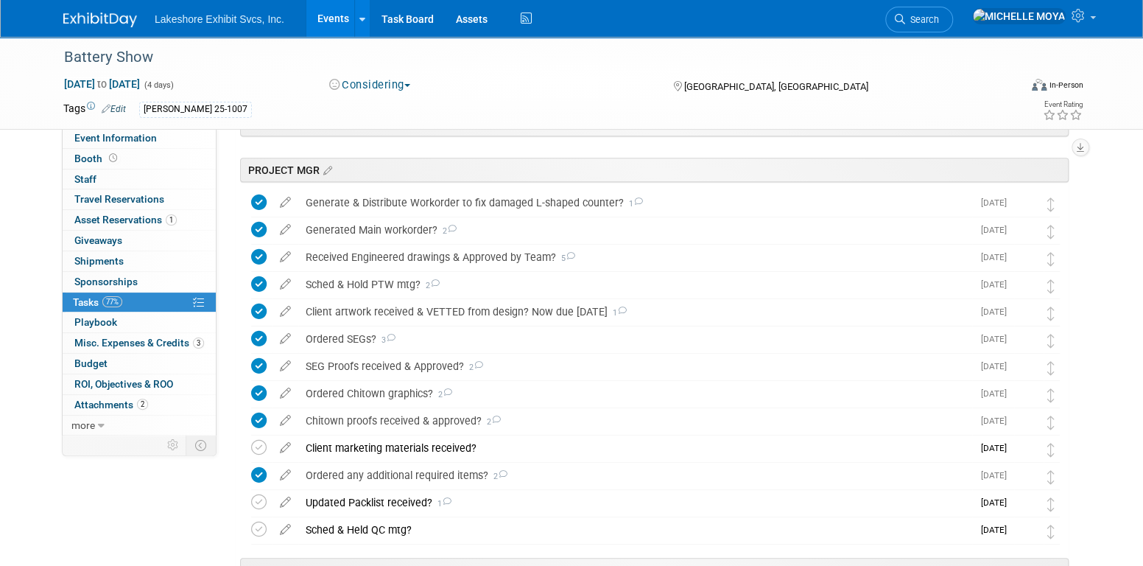
scroll to position [295, 0]
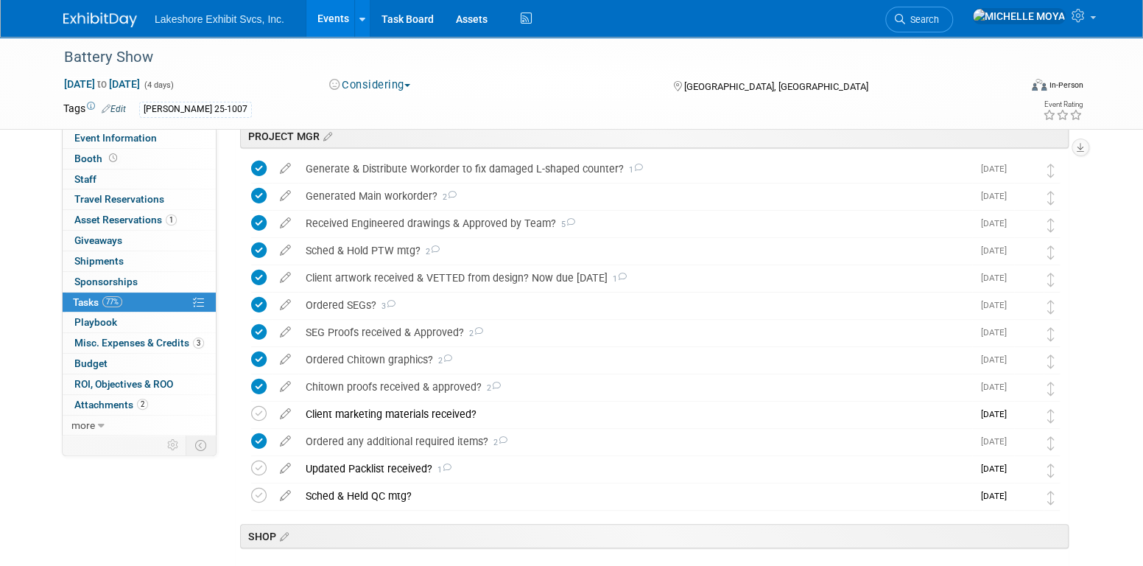
click at [337, 26] on link "Events" at bounding box center [333, 18] width 54 height 37
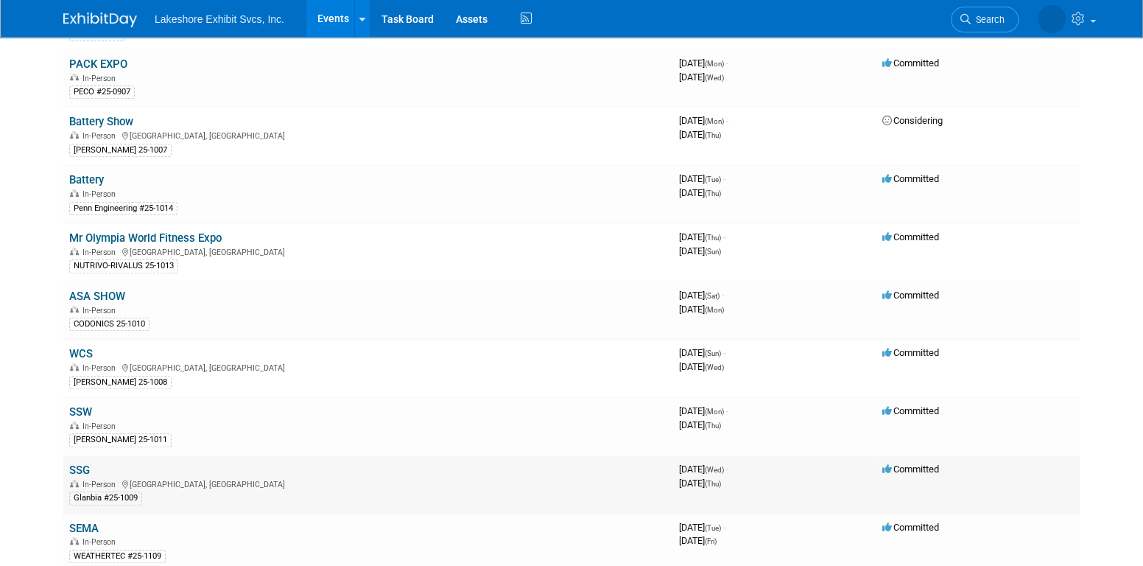
scroll to position [368, 0]
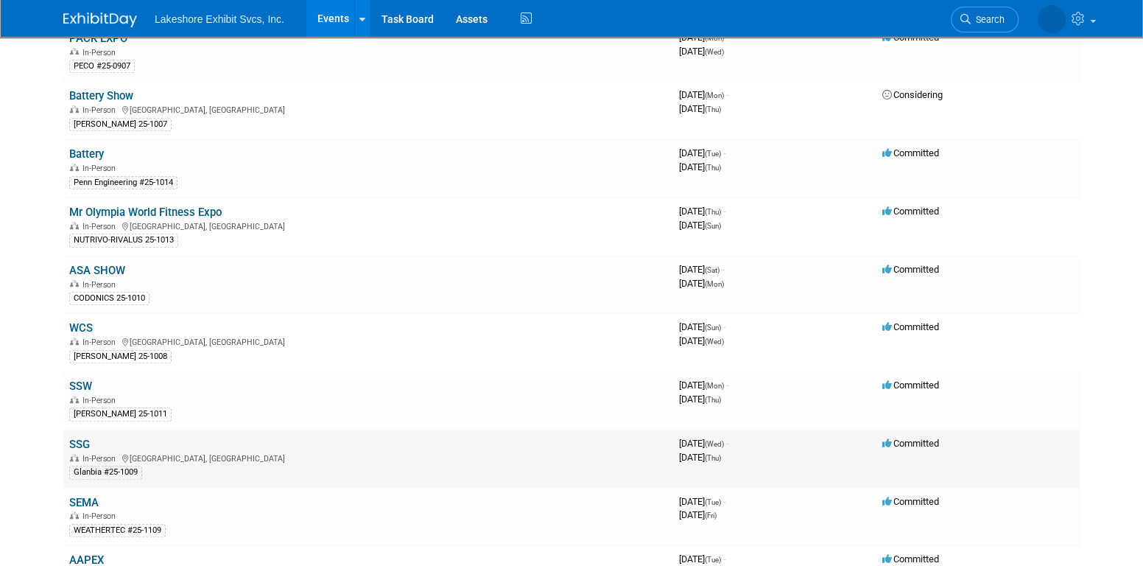
click at [82, 437] on link "SSG" at bounding box center [79, 443] width 21 height 13
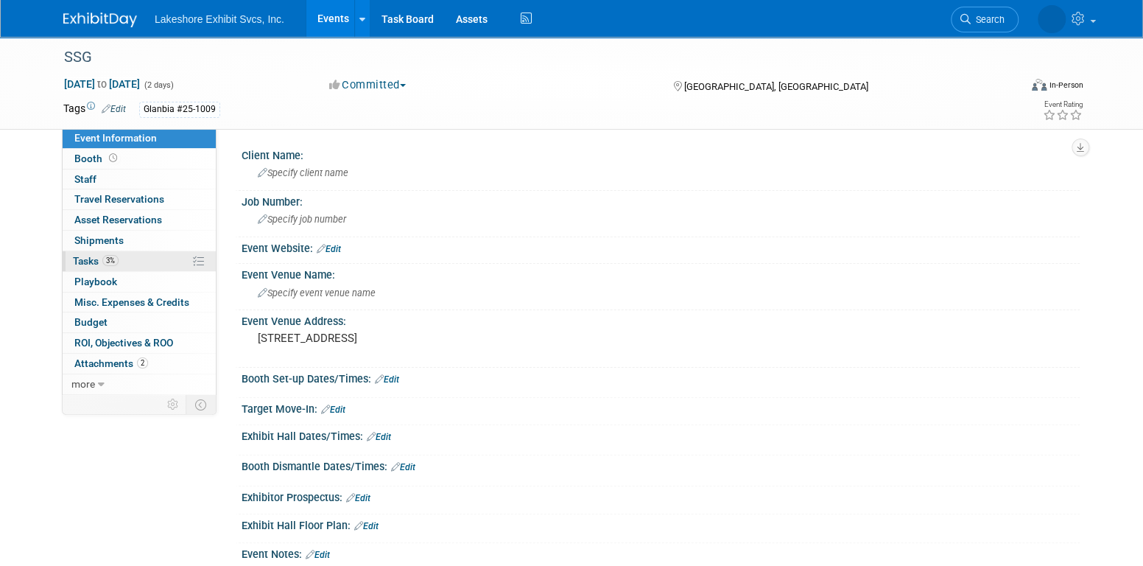
click at [135, 254] on link "3% Tasks 3%" at bounding box center [139, 261] width 153 height 20
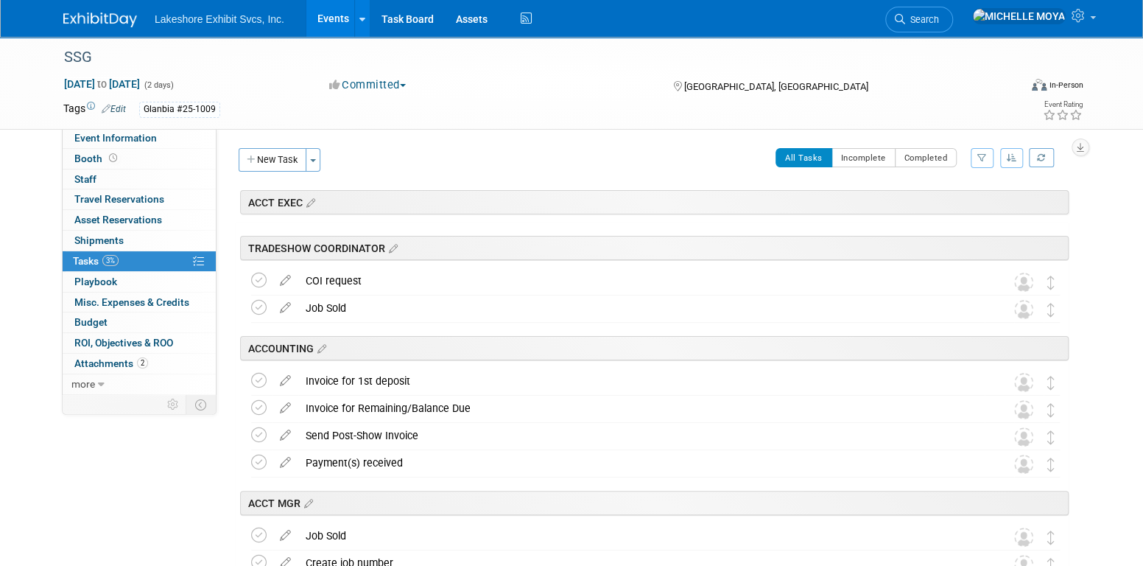
click at [977, 153] on icon "button" at bounding box center [982, 157] width 10 height 9
click at [951, 205] on select "-- Select Assignee -- All unassigned tasks Assigned to me [PERSON_NAME] [PERSON…" at bounding box center [921, 204] width 122 height 21
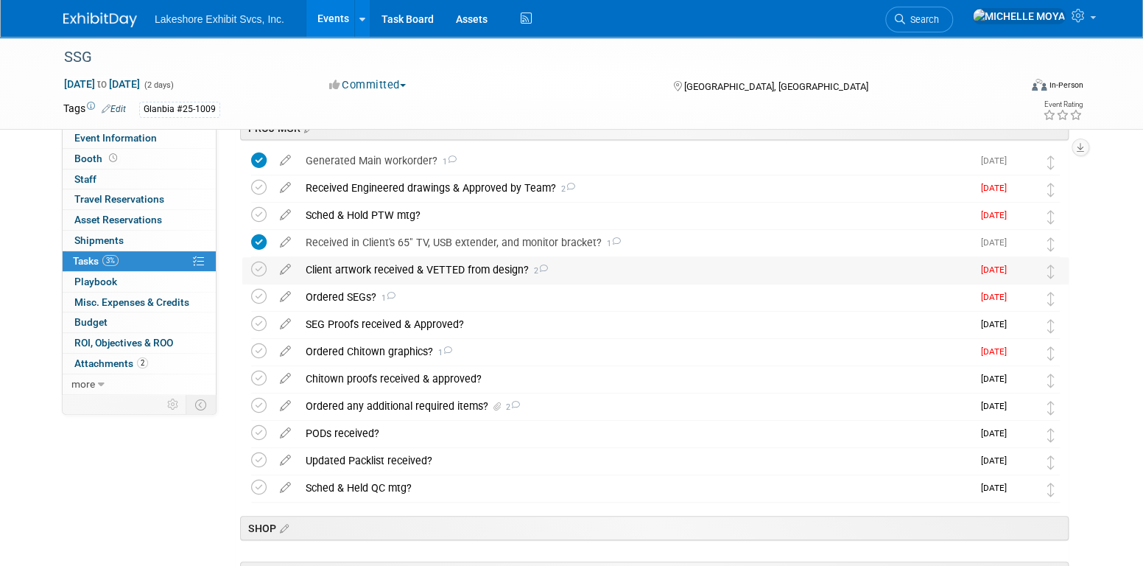
scroll to position [368, 0]
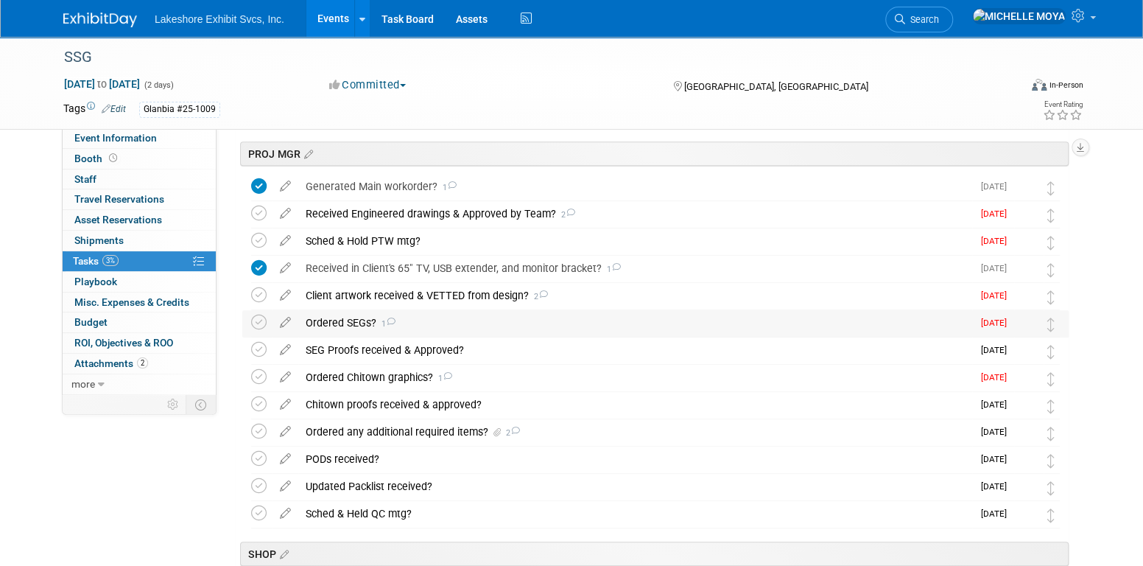
click at [347, 323] on div "Ordered SEGs? 1" at bounding box center [635, 322] width 674 height 25
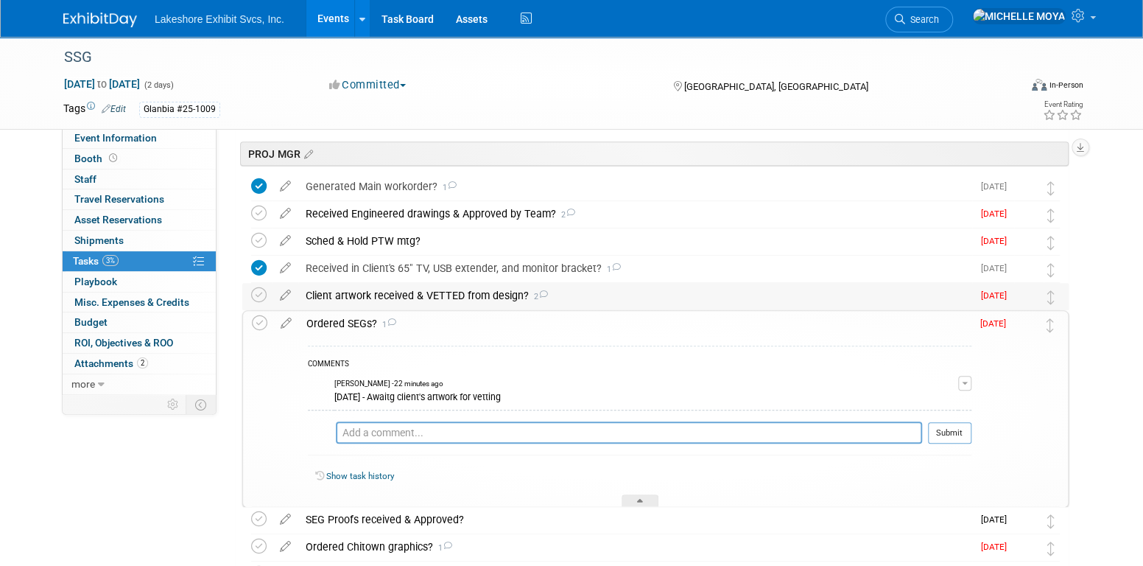
click at [385, 289] on div "Client artwork received & VETTED from design? 2" at bounding box center [635, 295] width 674 height 25
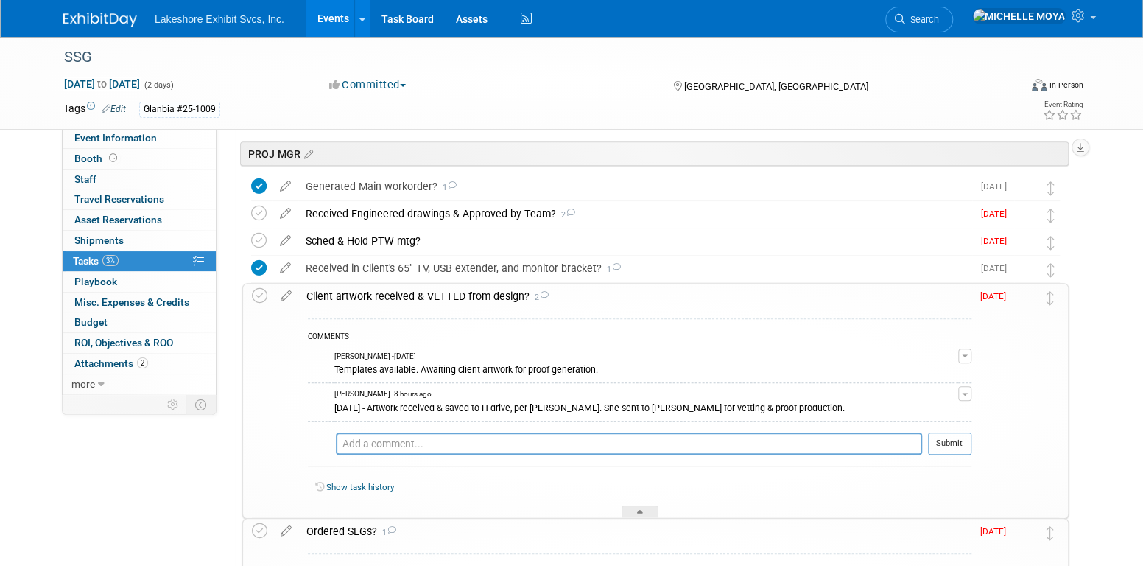
click at [964, 393] on span "button" at bounding box center [965, 394] width 6 height 3
click at [910, 410] on link "Edit Comment" at bounding box center [912, 414] width 116 height 21
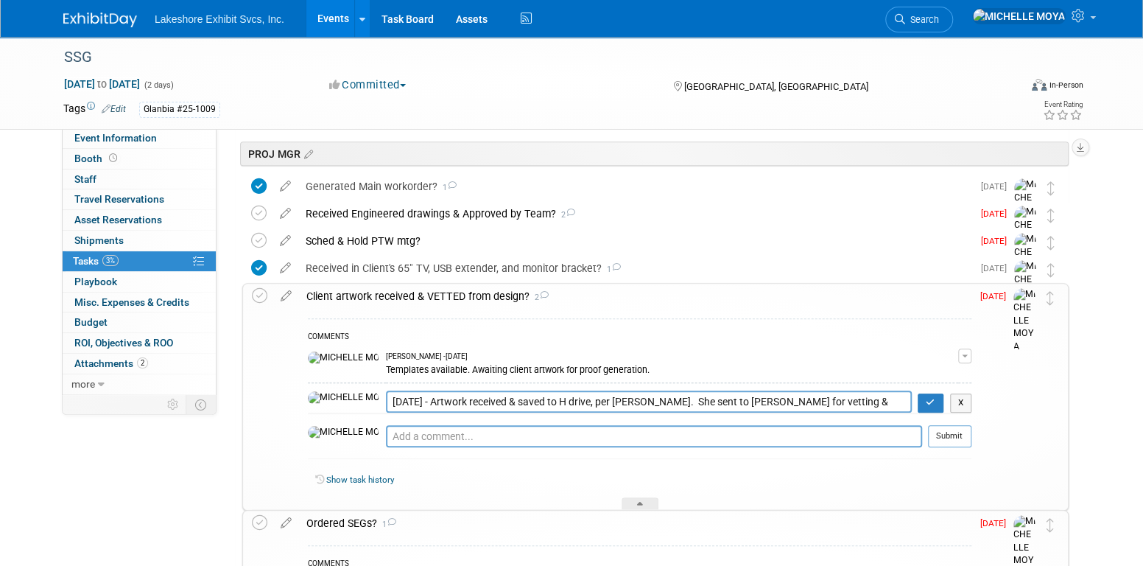
drag, startPoint x: 824, startPoint y: 398, endPoint x: 345, endPoint y: 406, distance: 478.7
click at [386, 408] on textarea "8.27.25 - Artwork received & saved to H drive, per Layne. She sent to Jill for …" at bounding box center [649, 400] width 526 height 21
click at [932, 401] on icon "button" at bounding box center [931, 402] width 10 height 9
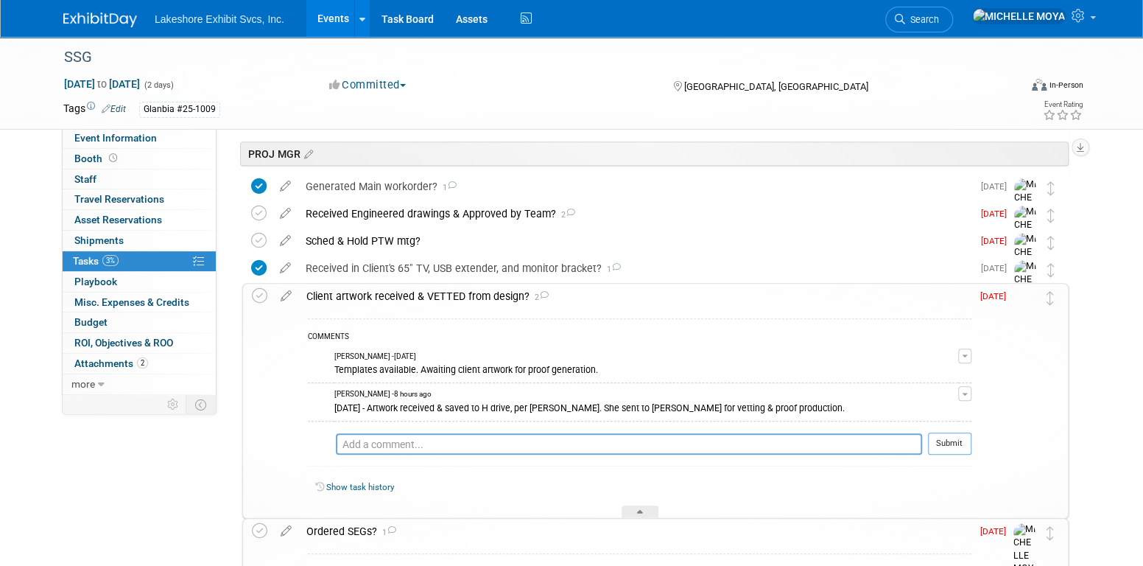
click at [437, 293] on div "Client artwork received & VETTED from design? 2" at bounding box center [635, 296] width 672 height 25
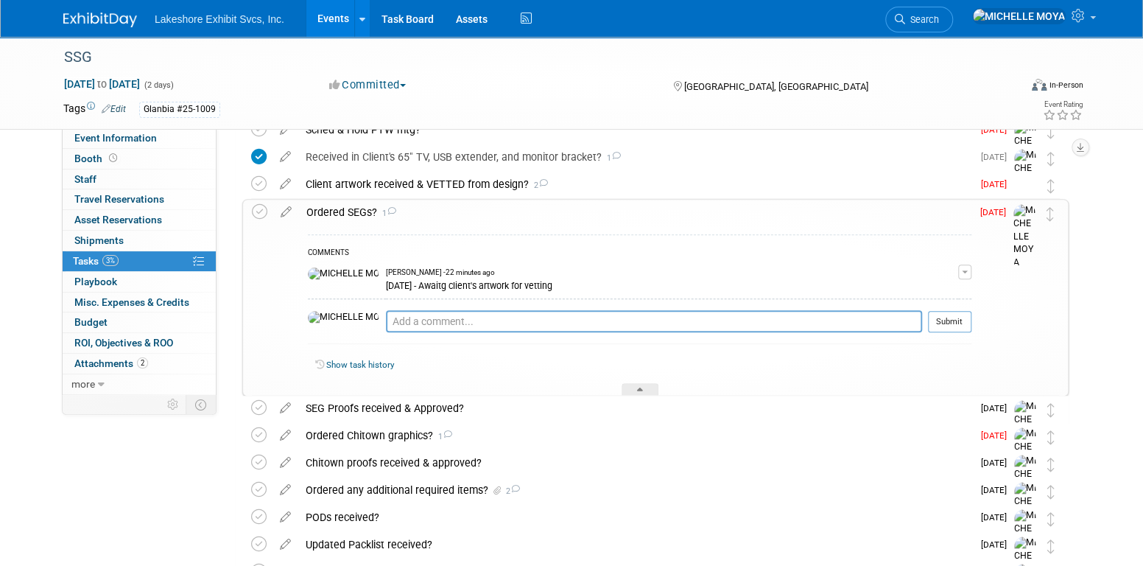
scroll to position [515, 0]
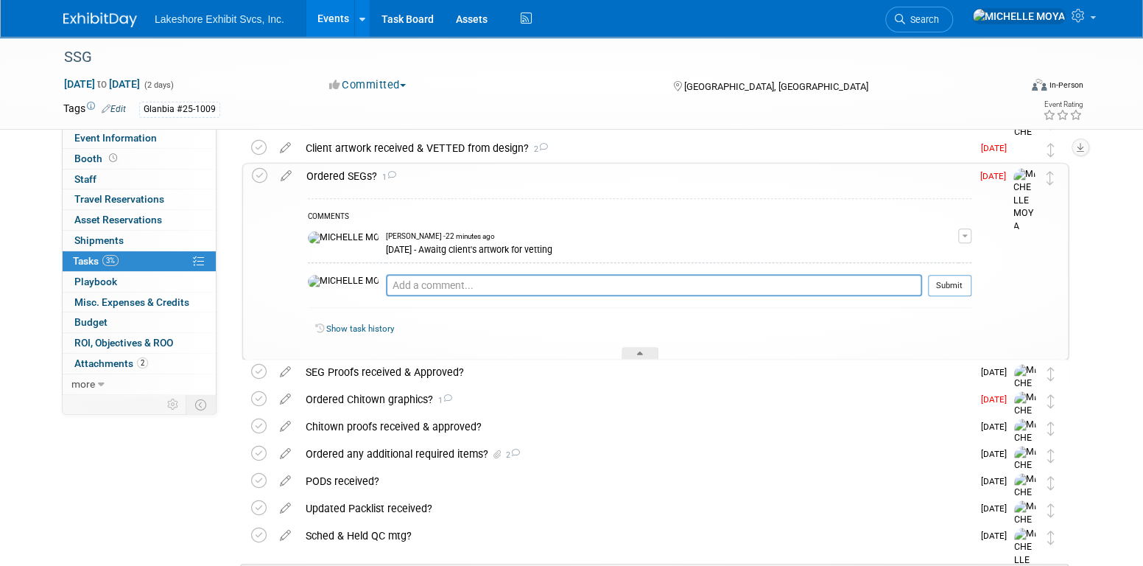
click at [342, 176] on div "Ordered SEGs? 1" at bounding box center [635, 175] width 672 height 25
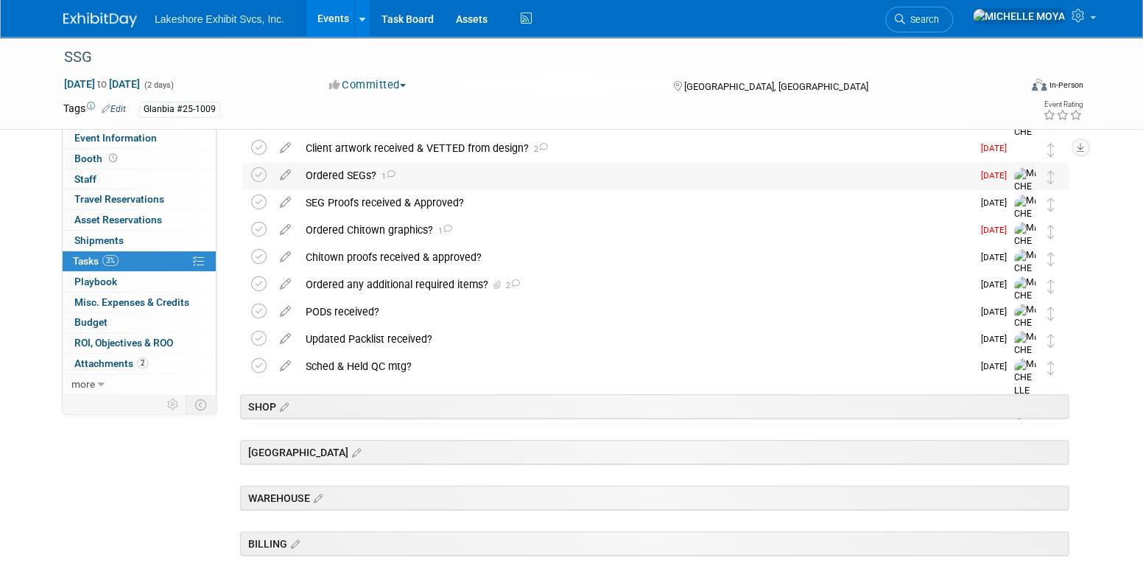
click at [342, 176] on div "Ordered SEGs? 1" at bounding box center [635, 175] width 674 height 25
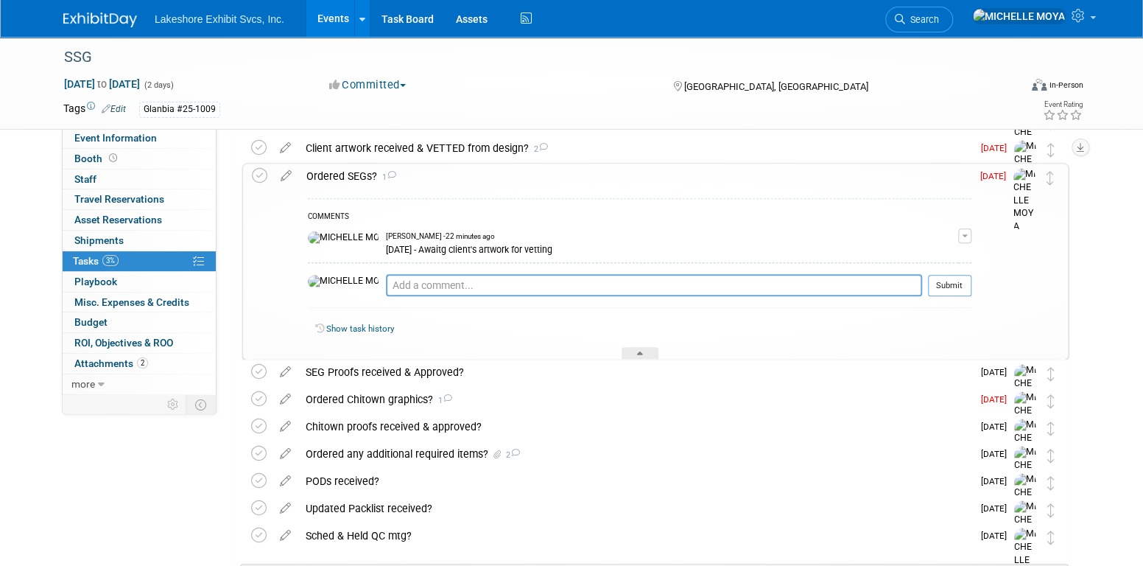
click at [965, 228] on button "button" at bounding box center [964, 235] width 13 height 15
click at [904, 256] on link "Edit Comment" at bounding box center [912, 257] width 116 height 21
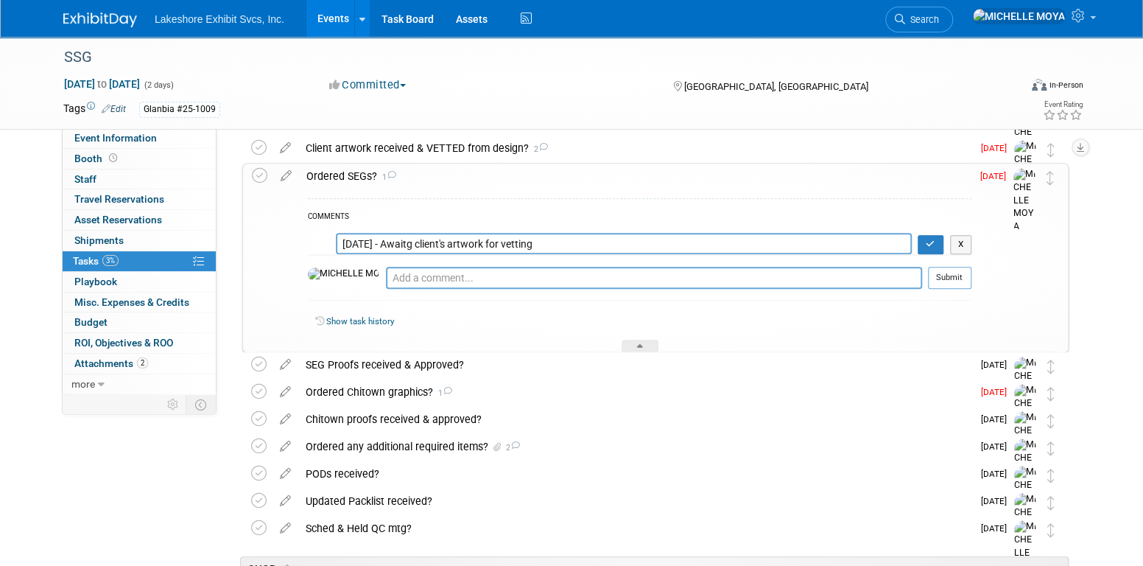
drag, startPoint x: 552, startPoint y: 244, endPoint x: 316, endPoint y: 233, distance: 236.6
click at [316, 233] on tr "8.27.25 - Awaitg client's artwork for vetting X" at bounding box center [639, 244] width 663 height 22
type textarea "8.27.25 - Artwork received & saved to H drive, per Layne. She sent to Jill for …"
click at [935, 243] on button "button" at bounding box center [931, 244] width 26 height 19
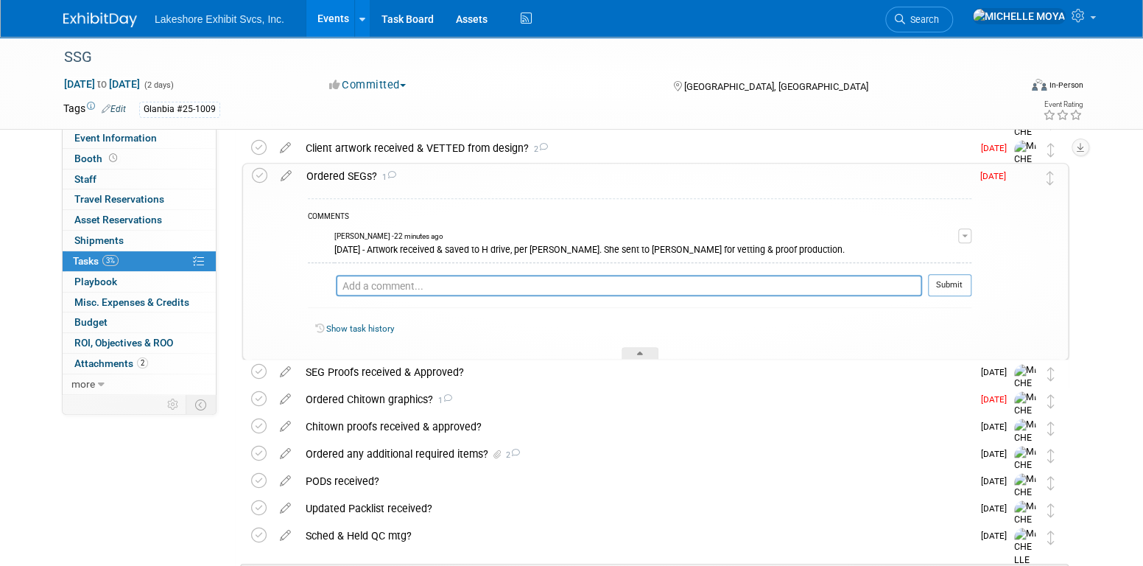
click at [320, 176] on div "Ordered SEGs? 1" at bounding box center [635, 175] width 672 height 25
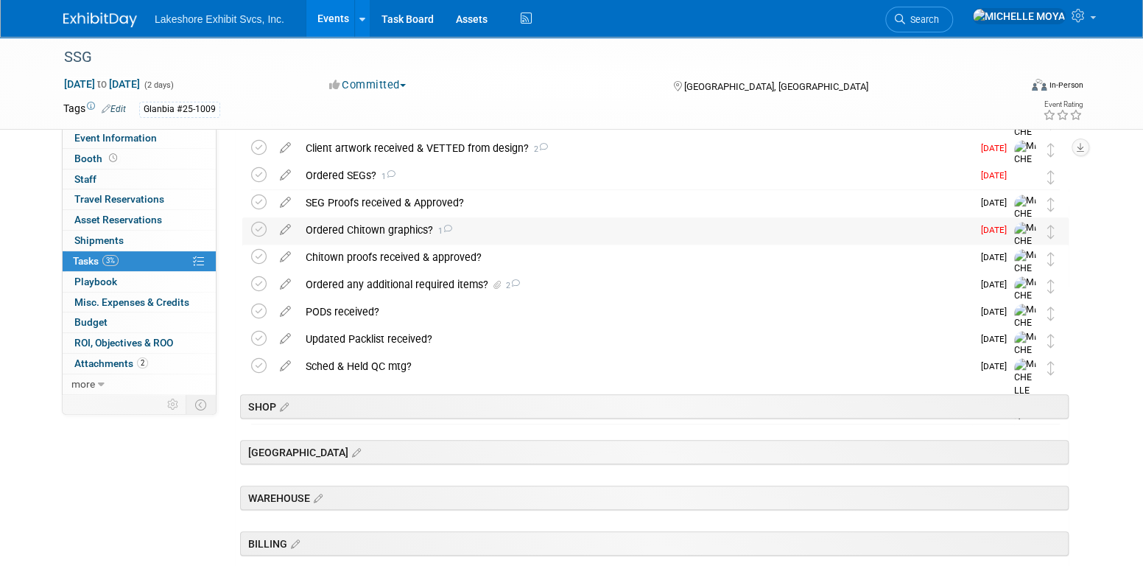
click at [355, 229] on div "Ordered Chitown graphics? 1" at bounding box center [635, 229] width 674 height 25
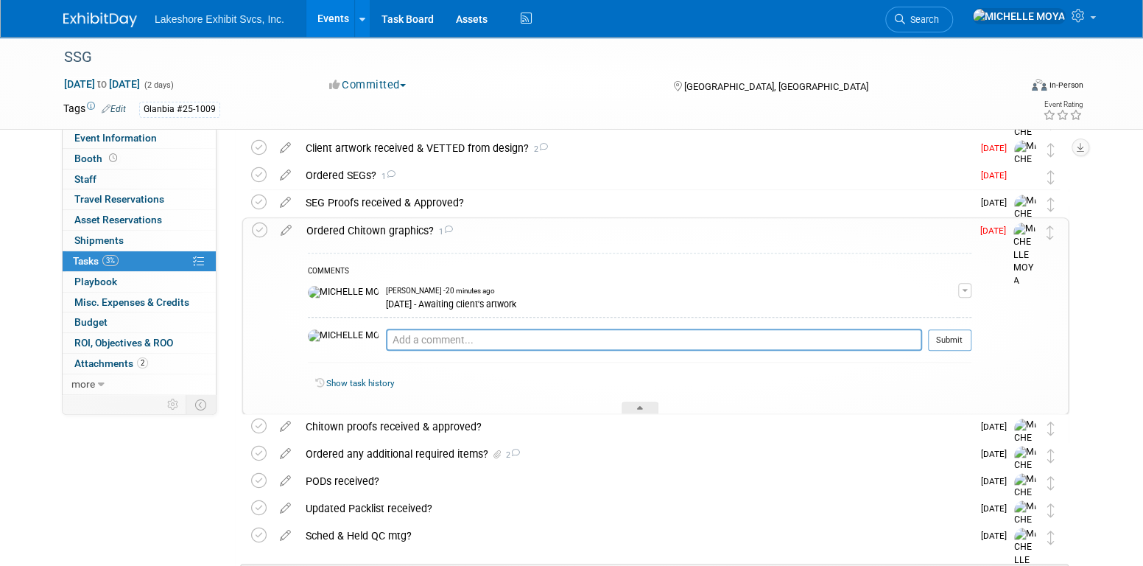
click at [965, 286] on button "button" at bounding box center [964, 290] width 13 height 15
click at [899, 310] on link "Edit Comment" at bounding box center [912, 311] width 116 height 21
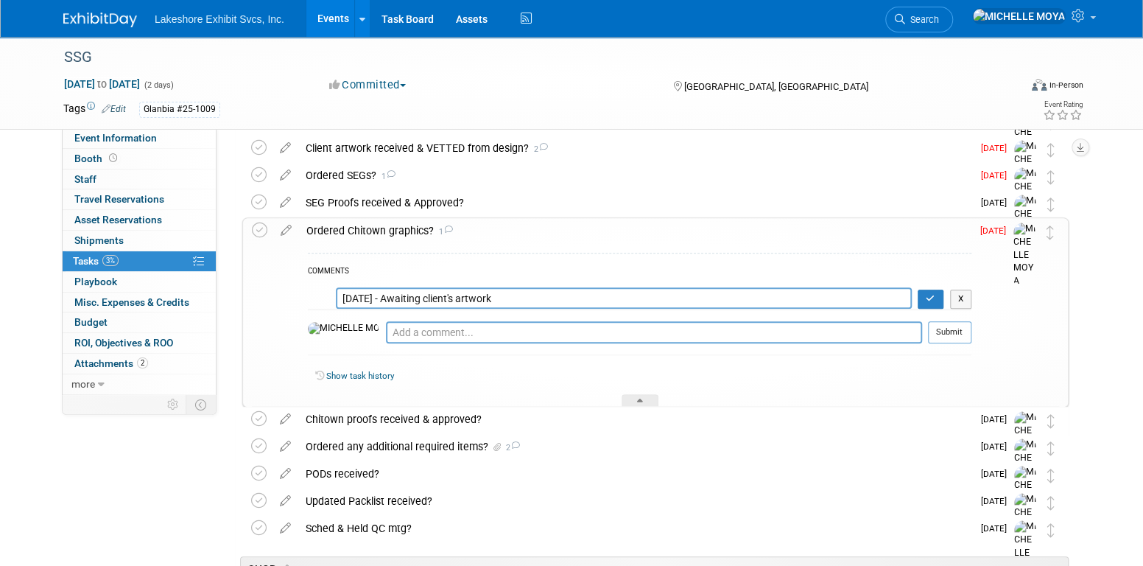
drag, startPoint x: 504, startPoint y: 300, endPoint x: 303, endPoint y: 300, distance: 201.8
click at [303, 300] on div "COMMENTS 8.27.25 - Awaiting client's artwork X Pro tip: Press Ctrl-Enter to sub…" at bounding box center [635, 325] width 672 height 163
click at [427, 297] on textarea "8.27.25 - Awaiting client's artwork" at bounding box center [624, 297] width 576 height 21
type textarea "8.27.25 - Artwork received & saved to H drive, per Layne. She sent to Jill for …"
click at [931, 294] on icon "button" at bounding box center [931, 298] width 10 height 9
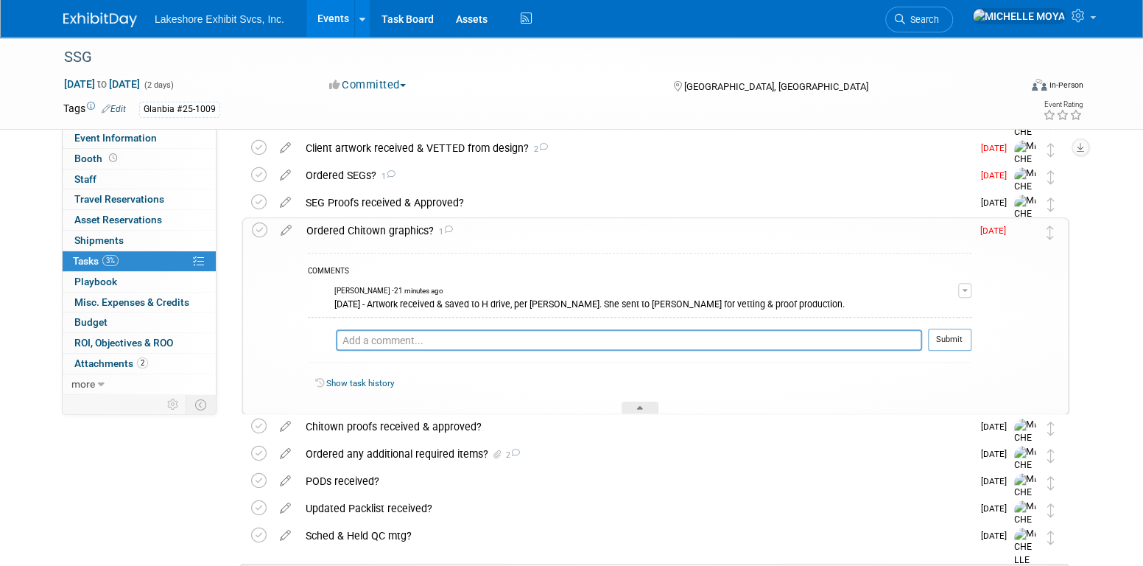
click at [412, 226] on div "Ordered Chitown graphics? 1" at bounding box center [635, 230] width 672 height 25
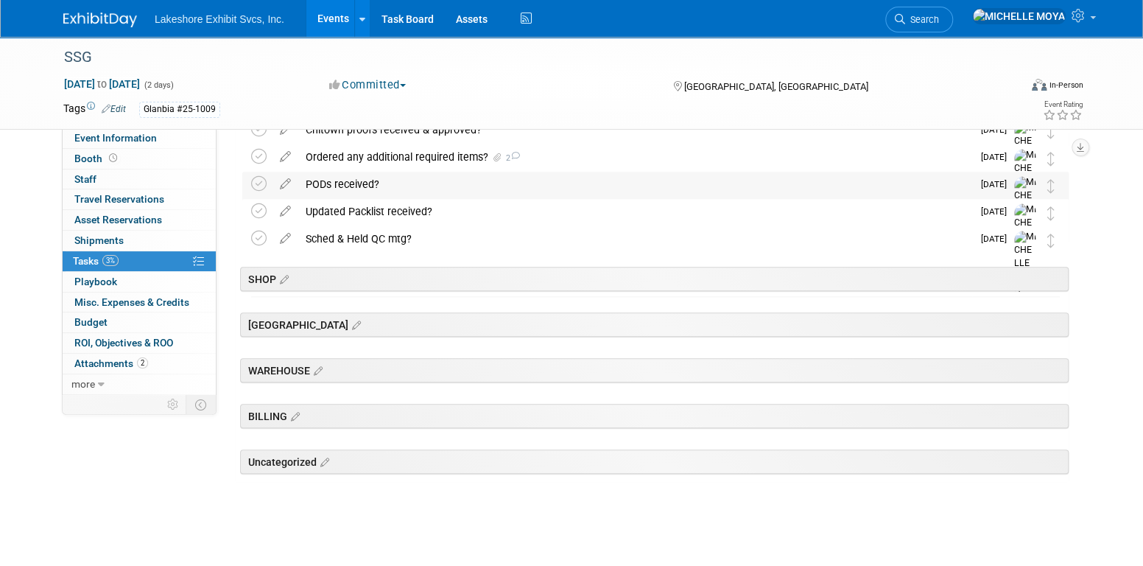
scroll to position [648, 0]
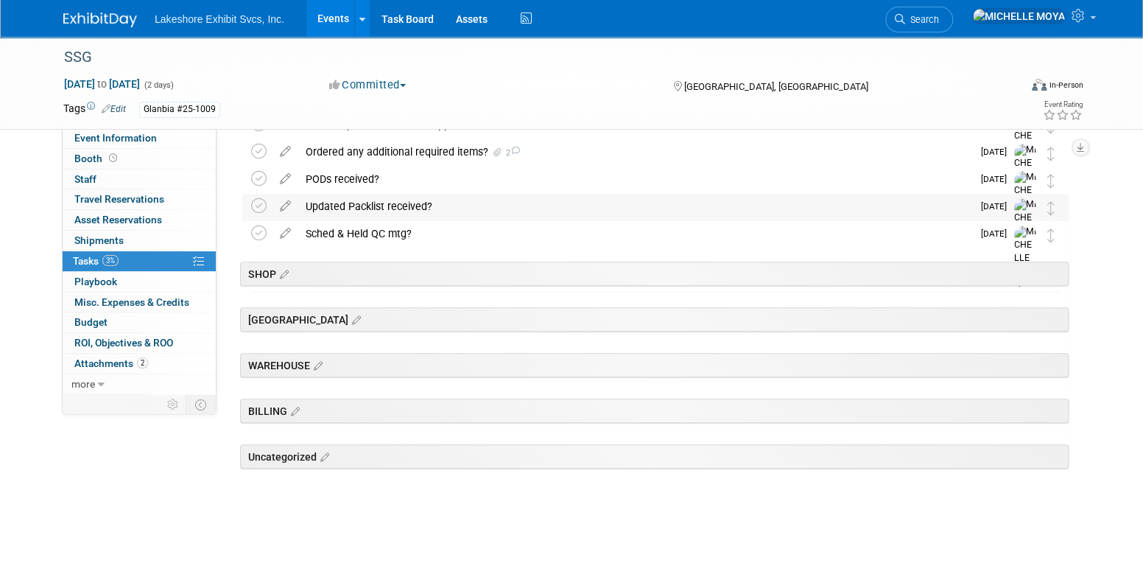
click at [726, 208] on div "Updated Packlist received?" at bounding box center [635, 206] width 674 height 25
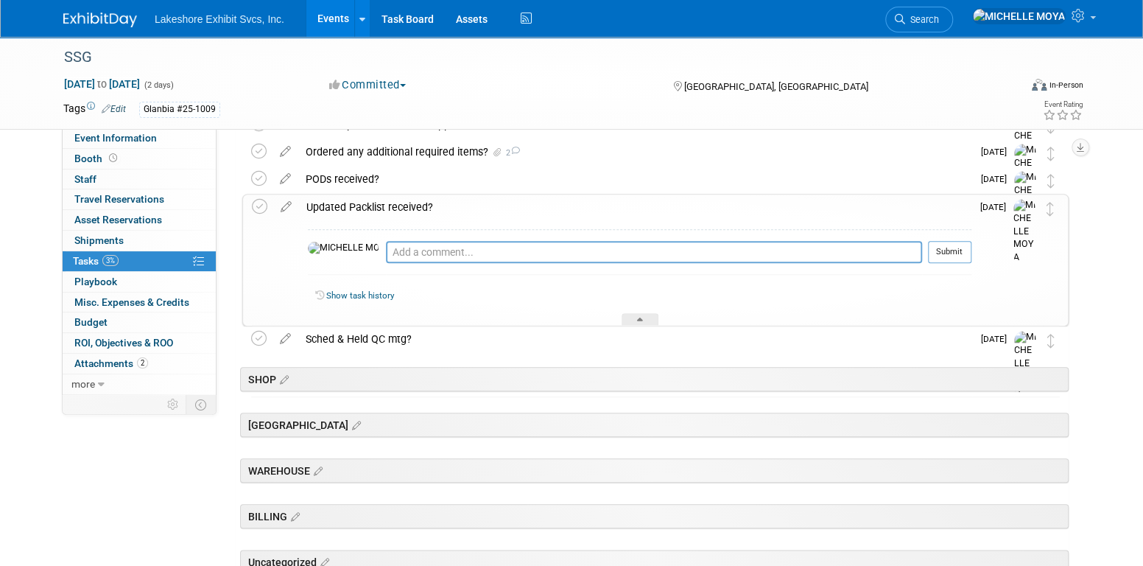
click at [709, 205] on div "Updated Packlist received?" at bounding box center [635, 206] width 672 height 25
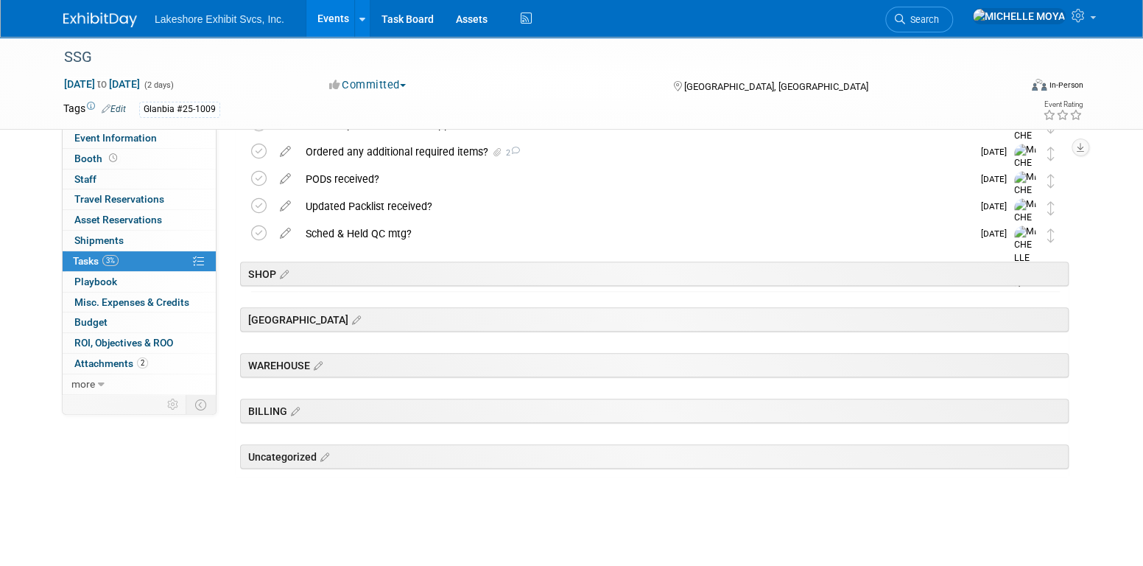
click at [323, 25] on link "Events" at bounding box center [333, 18] width 54 height 37
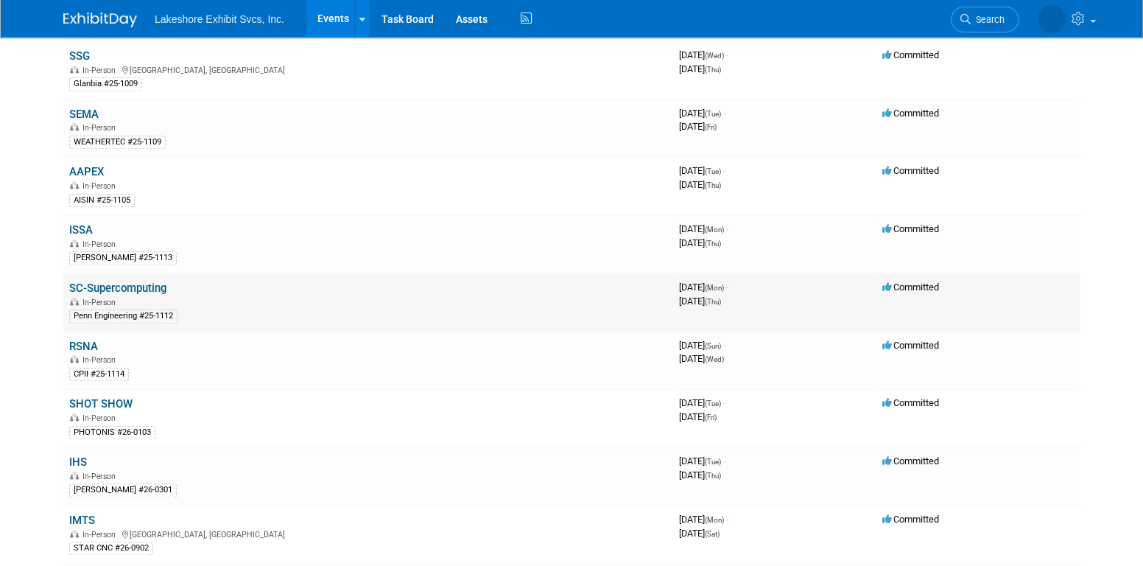
scroll to position [753, 0]
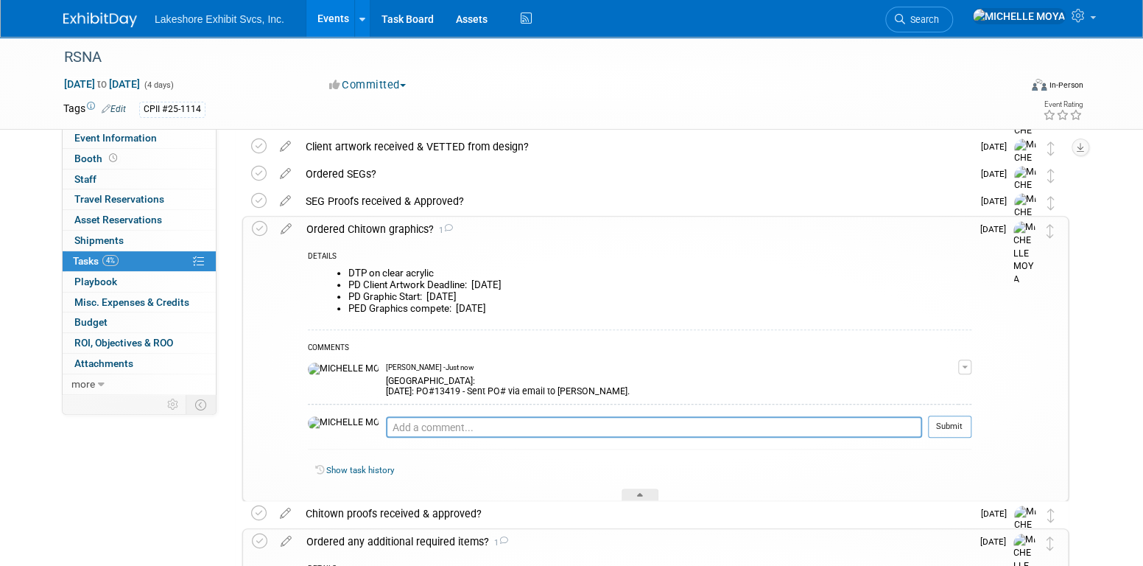
click at [346, 21] on link "Events" at bounding box center [333, 18] width 54 height 37
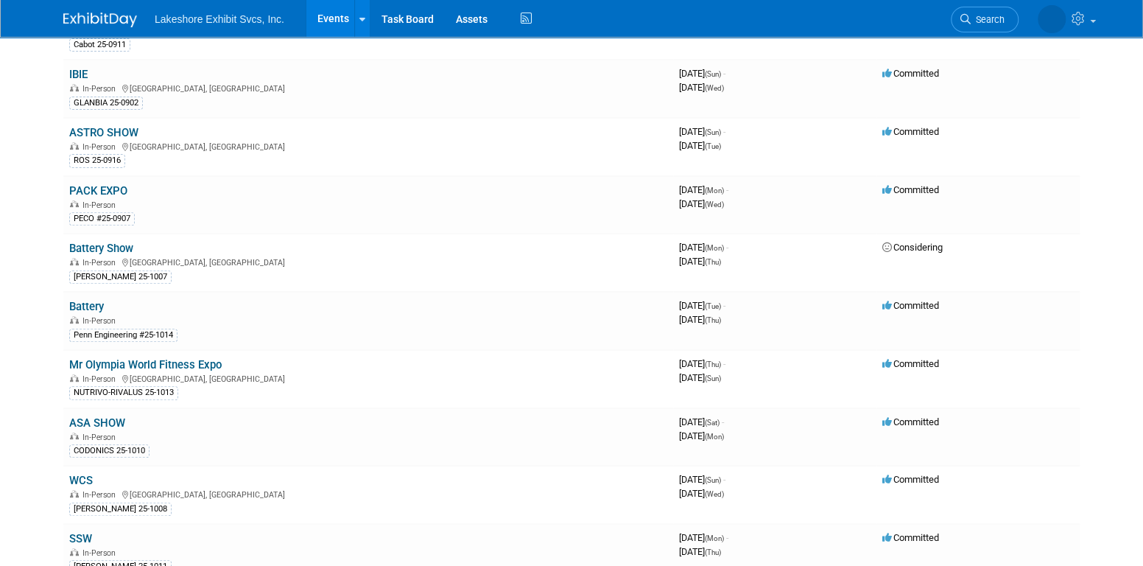
scroll to position [515, 0]
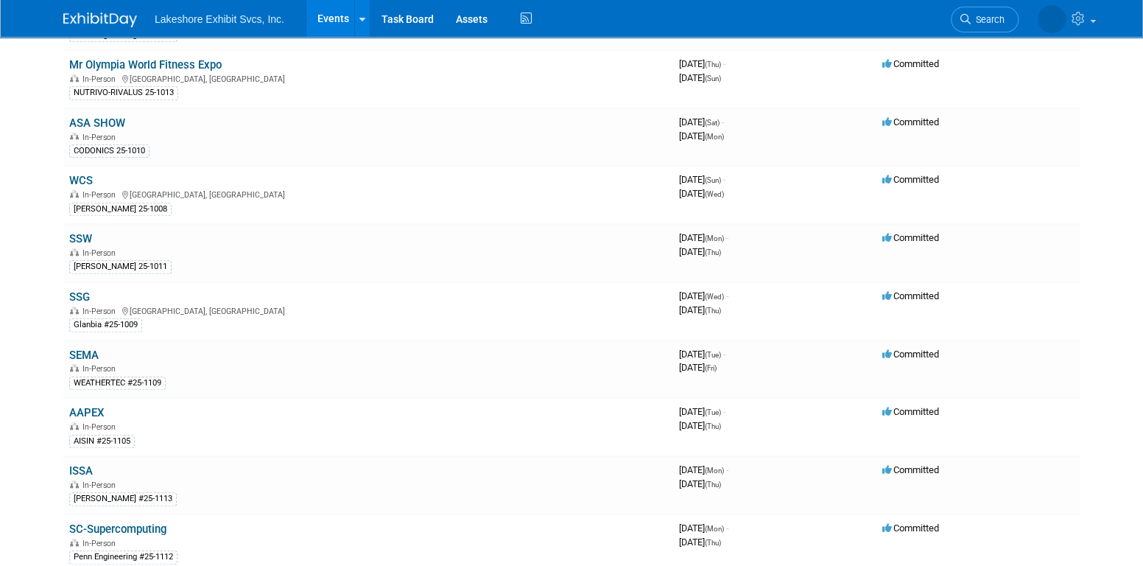
click at [93, 348] on link "SEMA" at bounding box center [83, 354] width 29 height 13
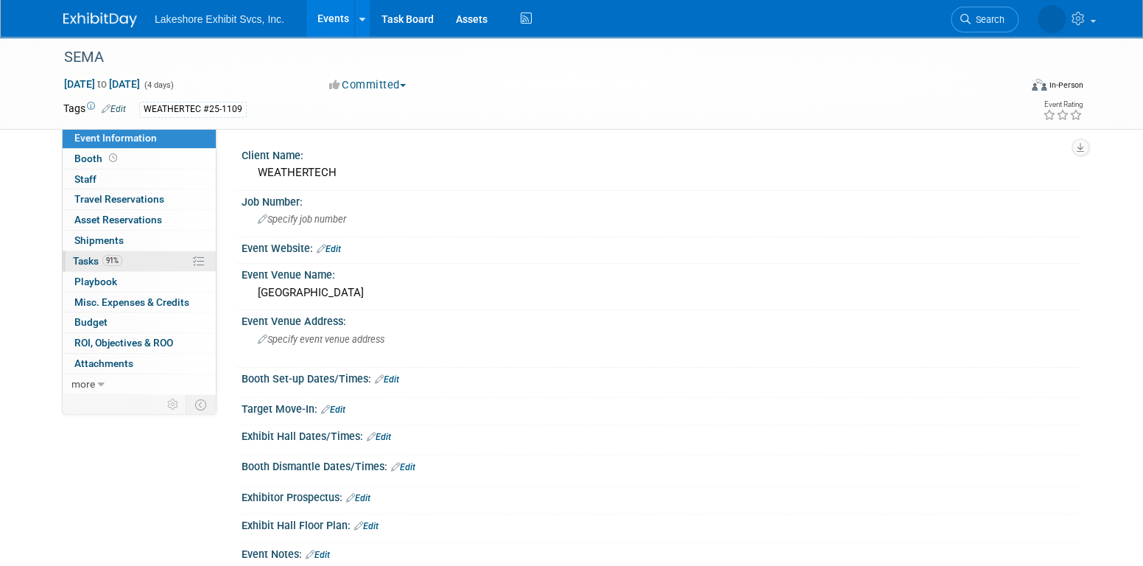
click at [141, 266] on link "91% Tasks 91%" at bounding box center [139, 261] width 153 height 20
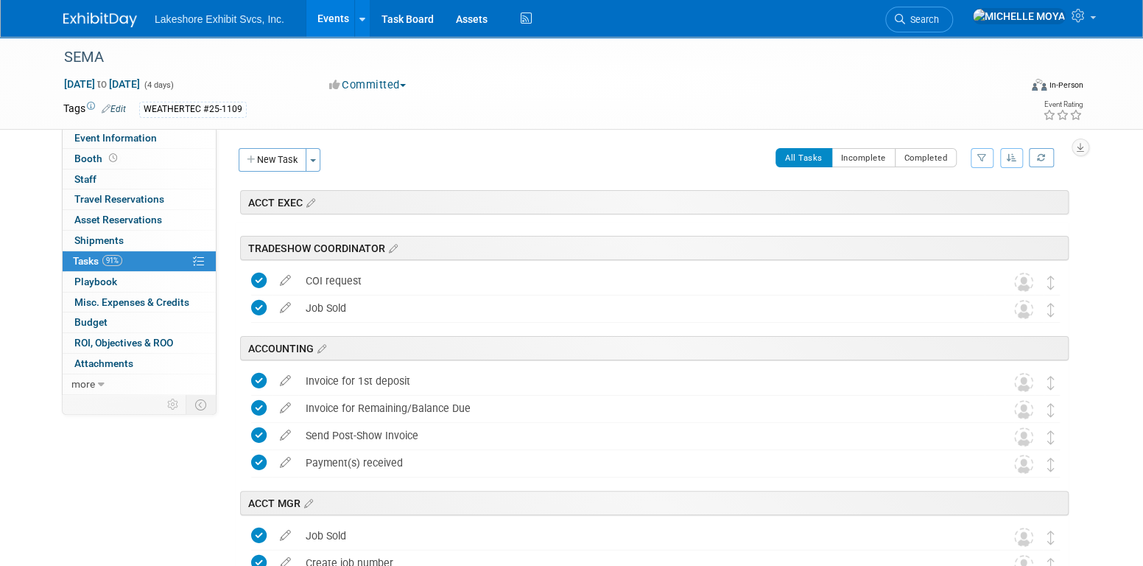
click at [983, 156] on icon "button" at bounding box center [982, 157] width 10 height 9
drag, startPoint x: 934, startPoint y: 200, endPoint x: 934, endPoint y: 210, distance: 10.3
click at [934, 200] on select "-- Select Assignee -- All unassigned tasks Assigned to me Amanda Koss Dave Desa…" at bounding box center [921, 204] width 122 height 21
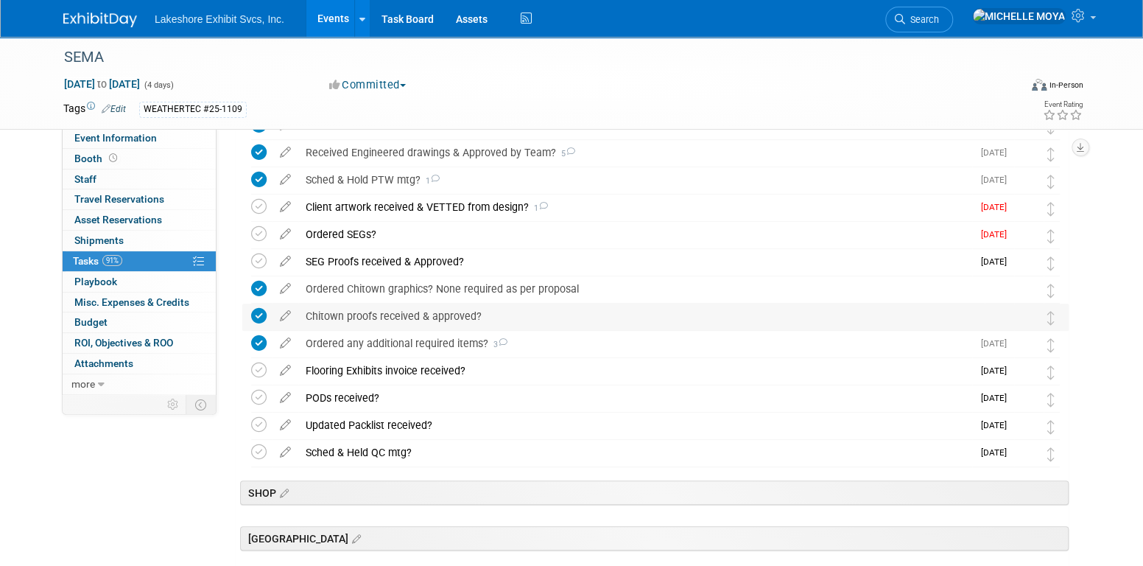
scroll to position [442, 0]
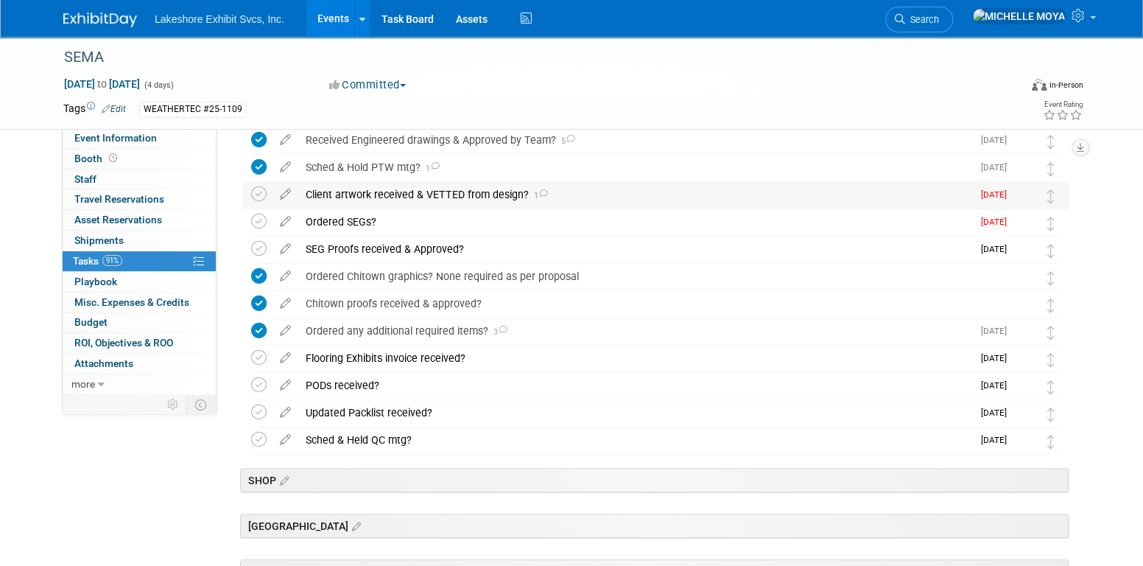
click at [366, 192] on div "Client artwork received & VETTED from design? 1" at bounding box center [635, 194] width 674 height 25
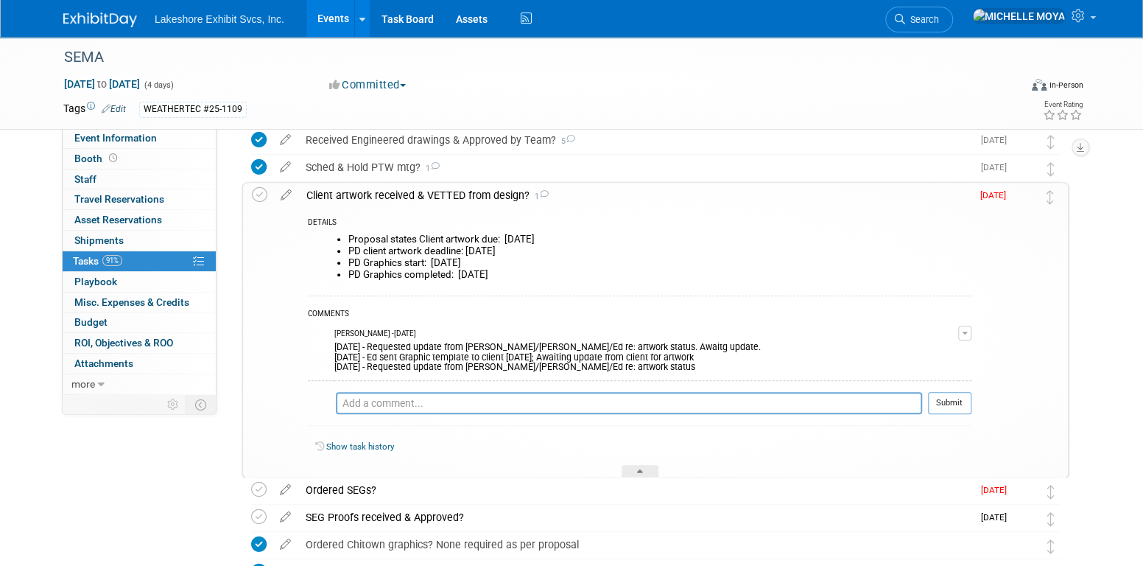
click at [642, 341] on div "8.26.25 - Requested update from Layne/Jill/Ed re: artwork status. Awaitg update…" at bounding box center [646, 356] width 624 height 34
click at [968, 328] on button "button" at bounding box center [964, 332] width 13 height 15
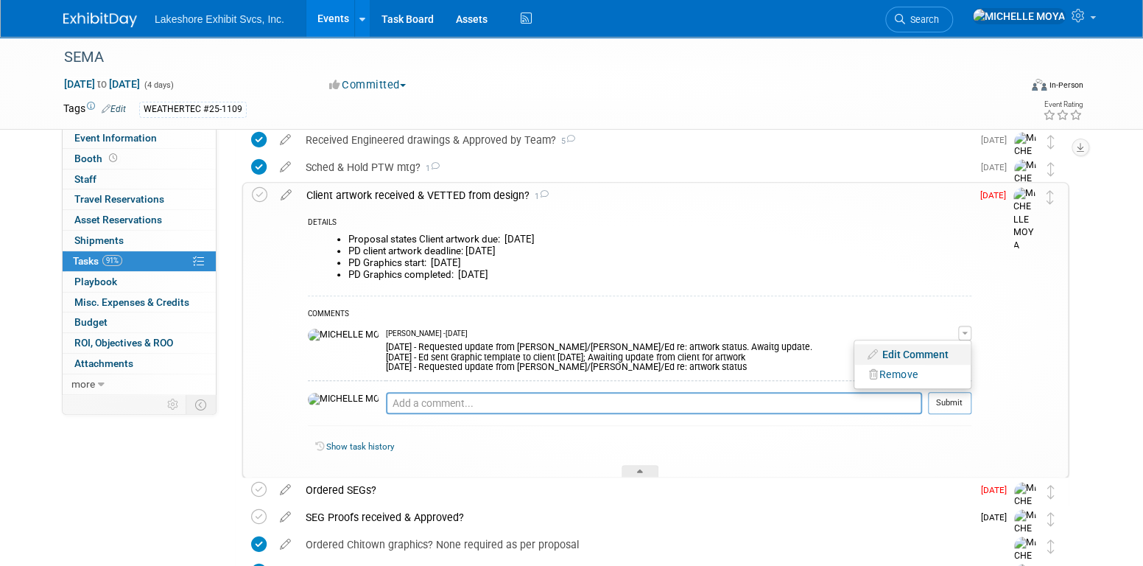
click at [928, 345] on link "Edit Comment" at bounding box center [912, 354] width 116 height 21
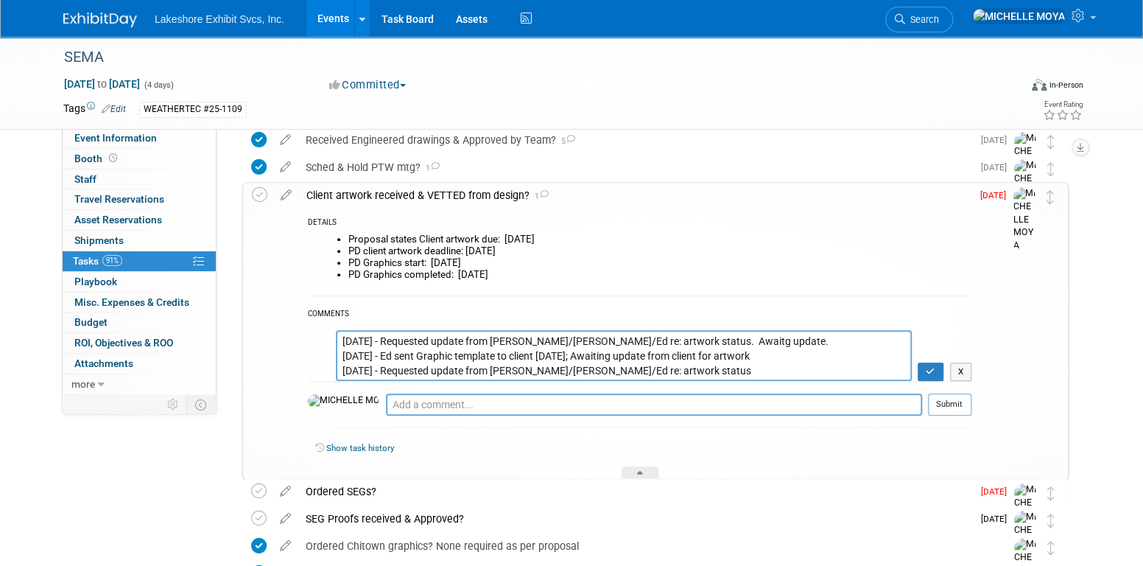
click at [341, 342] on textarea "8.26.25 - Requested update from Layne/Jill/Ed re: artwork status. Awaitg update…" at bounding box center [624, 355] width 576 height 51
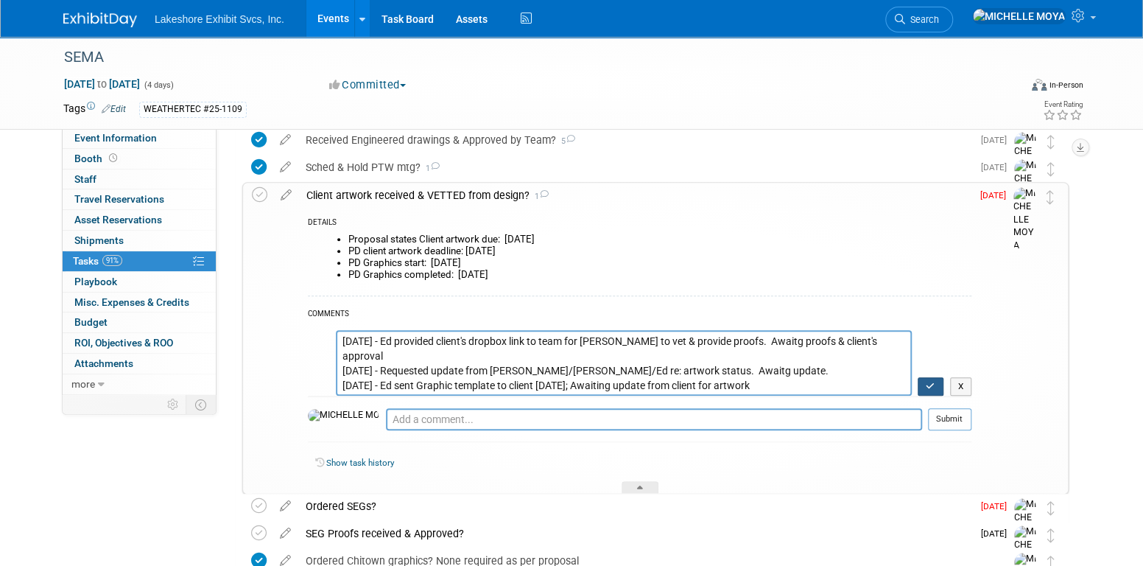
type textarea "8.27.25 - Ed provided client's dropbox link to team for Jill to vet & provide p…"
click at [933, 380] on button "button" at bounding box center [931, 386] width 26 height 19
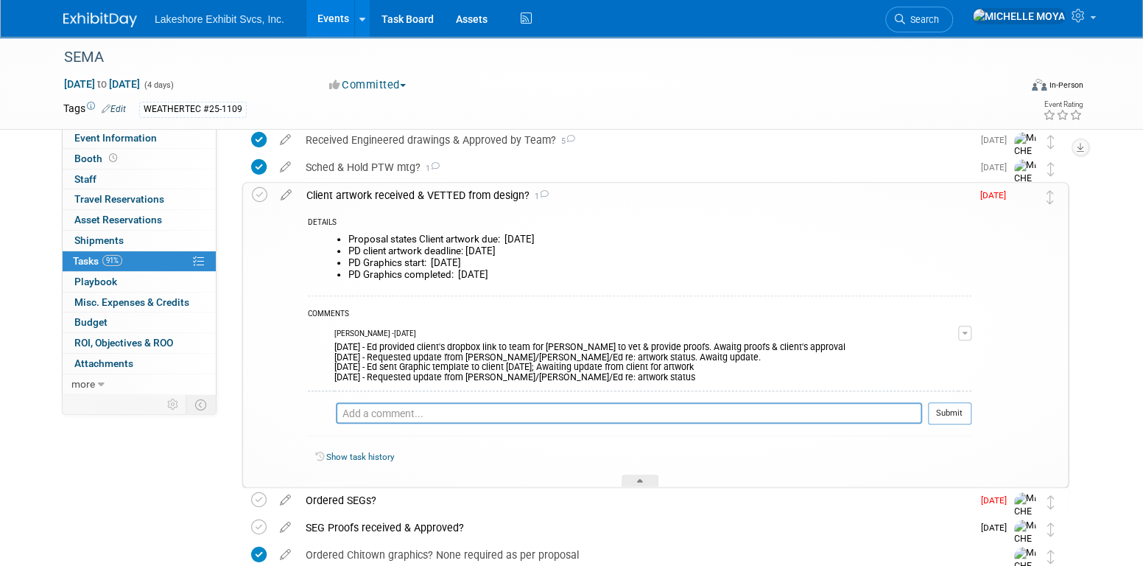
click at [505, 196] on div "Client artwork received & VETTED from design? 1" at bounding box center [635, 195] width 672 height 25
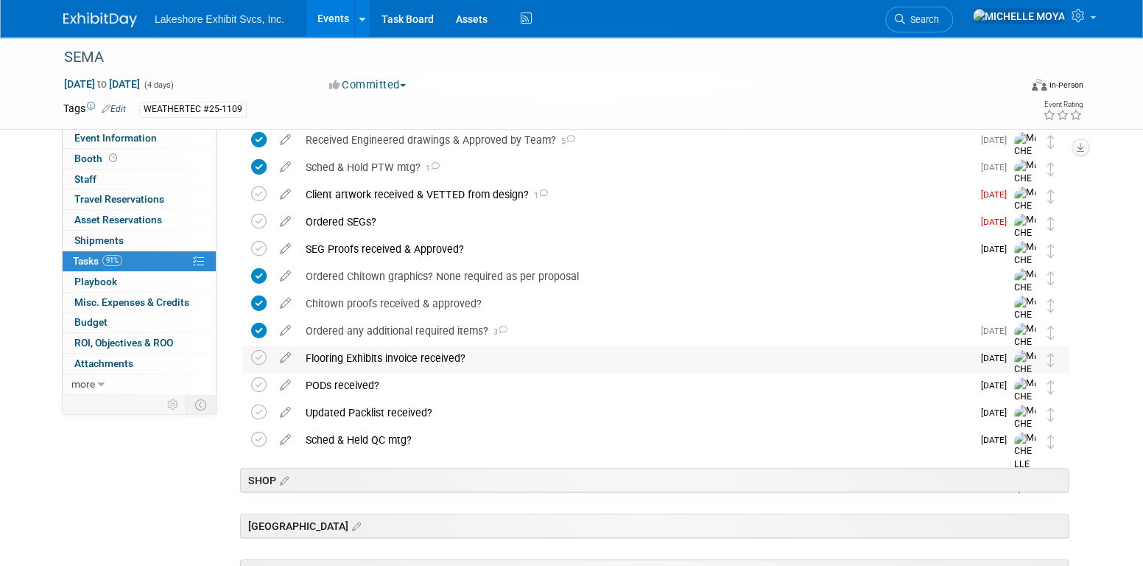
click at [436, 361] on div "Flooring Exhibits invoice received?" at bounding box center [635, 357] width 674 height 25
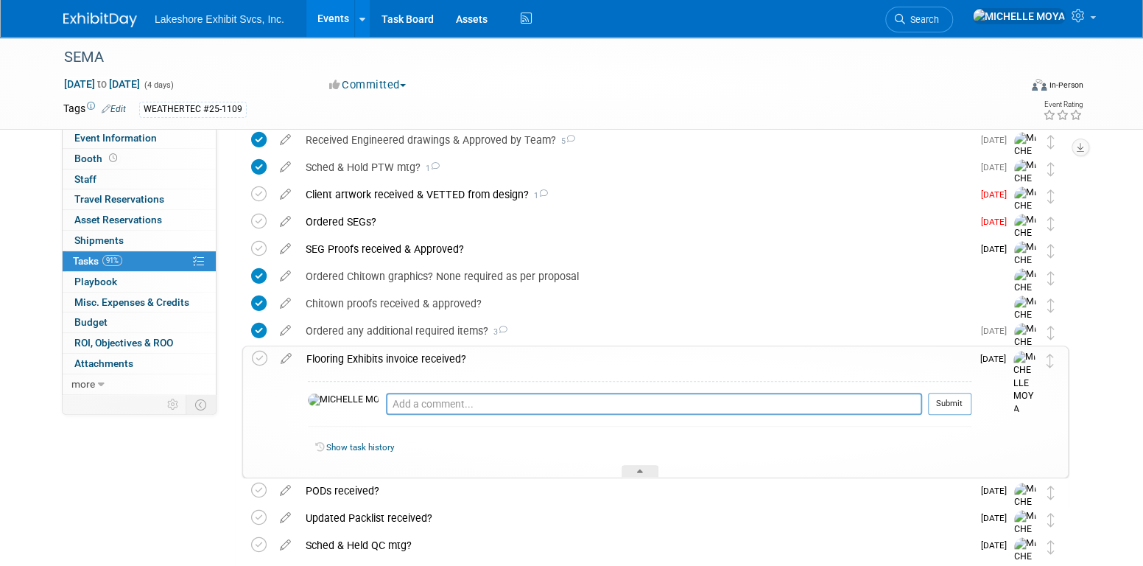
click at [436, 361] on div "Flooring Exhibits invoice received?" at bounding box center [635, 358] width 672 height 25
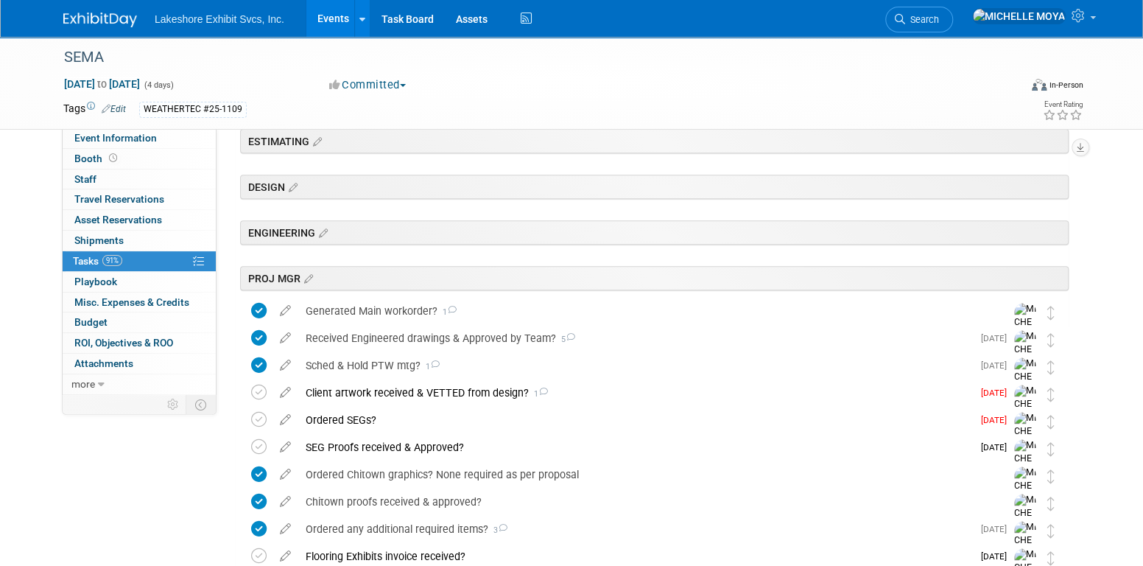
scroll to position [0, 0]
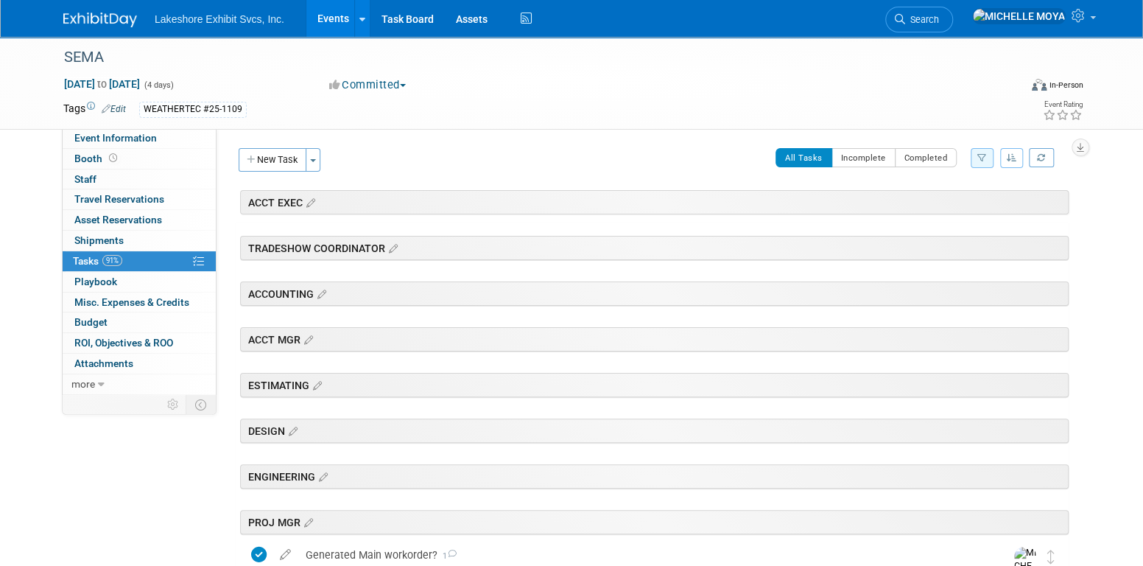
click at [335, 18] on link "Events" at bounding box center [333, 18] width 54 height 37
